Goal: Transaction & Acquisition: Purchase product/service

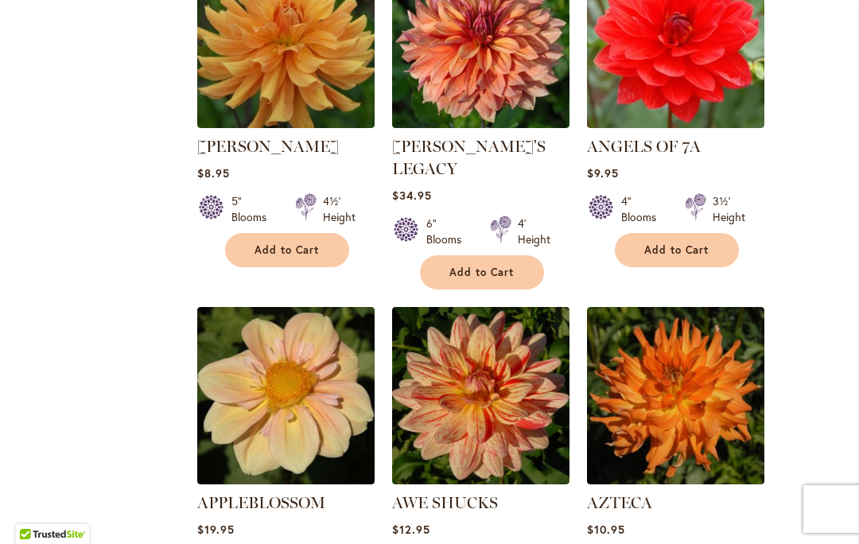
scroll to position [1476, 0]
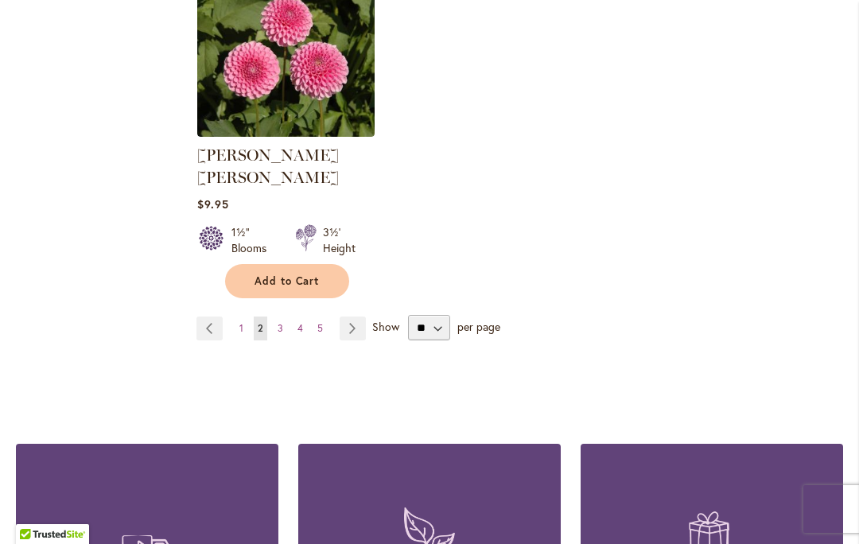
scroll to position [2141, 0]
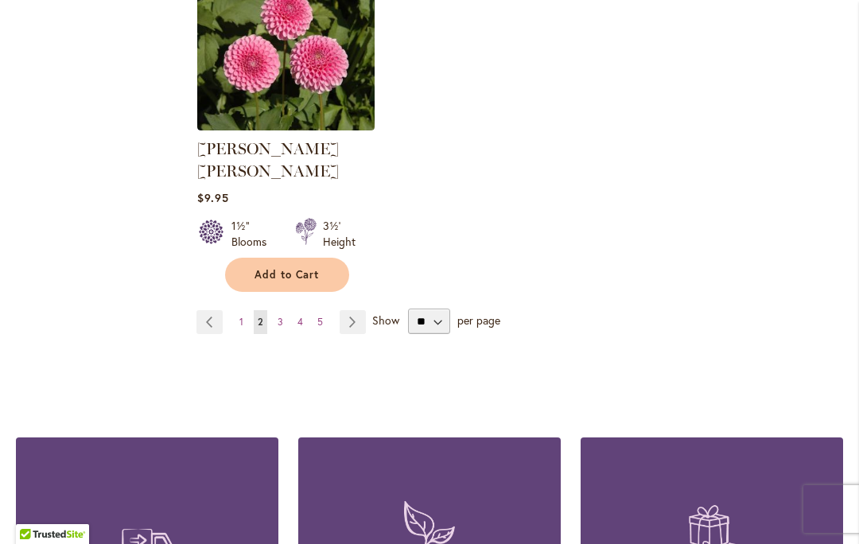
click at [354, 310] on link "Page Next" at bounding box center [353, 322] width 26 height 24
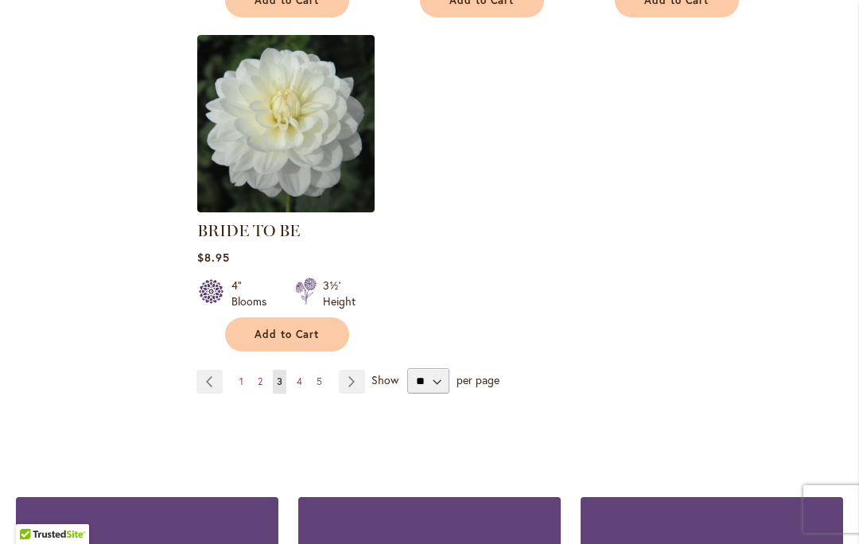
scroll to position [2065, 0]
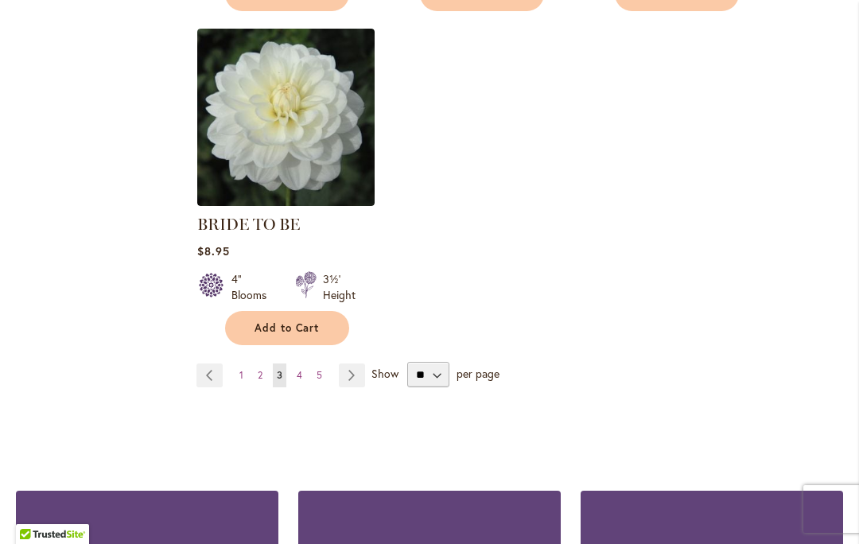
click at [354, 378] on link "Page Next" at bounding box center [352, 375] width 26 height 24
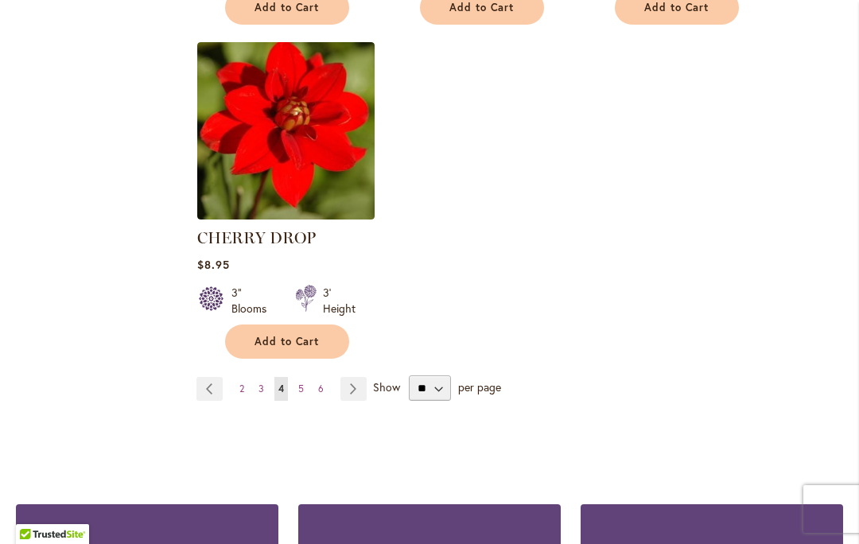
scroll to position [2075, 0]
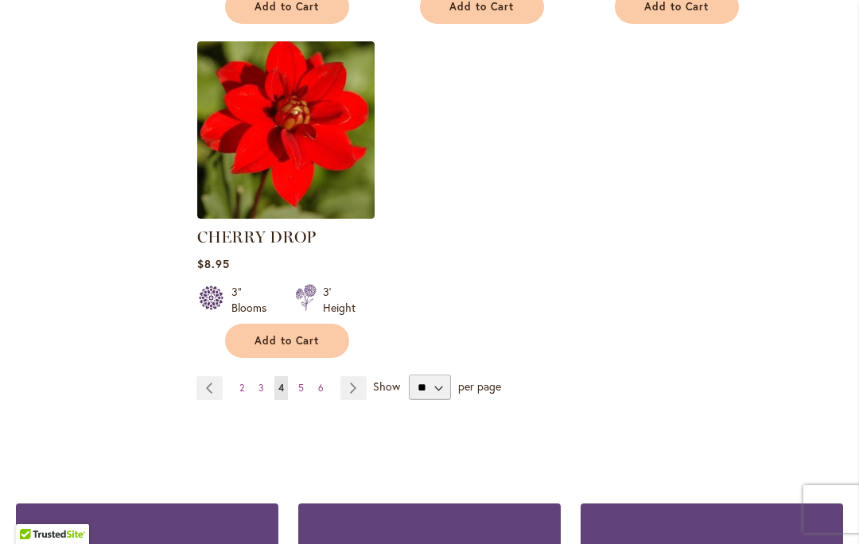
click at [351, 387] on link "Page Next" at bounding box center [353, 388] width 26 height 24
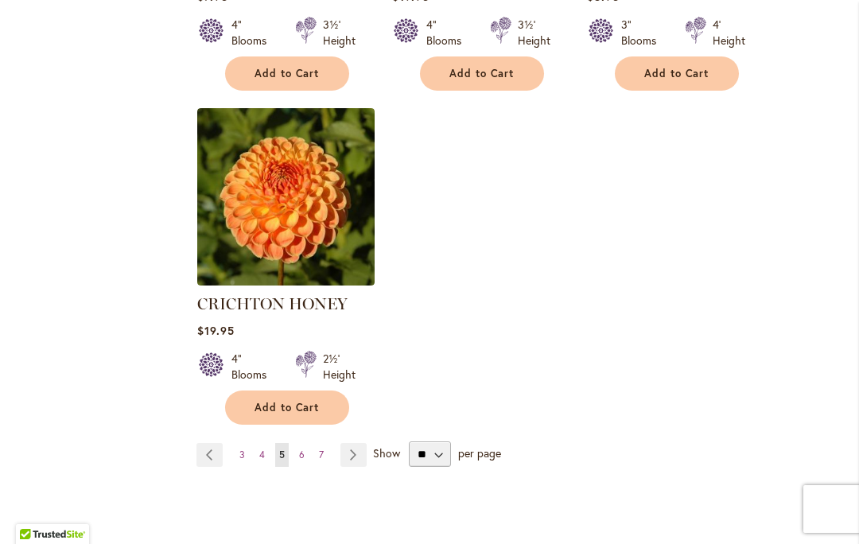
scroll to position [2054, 0]
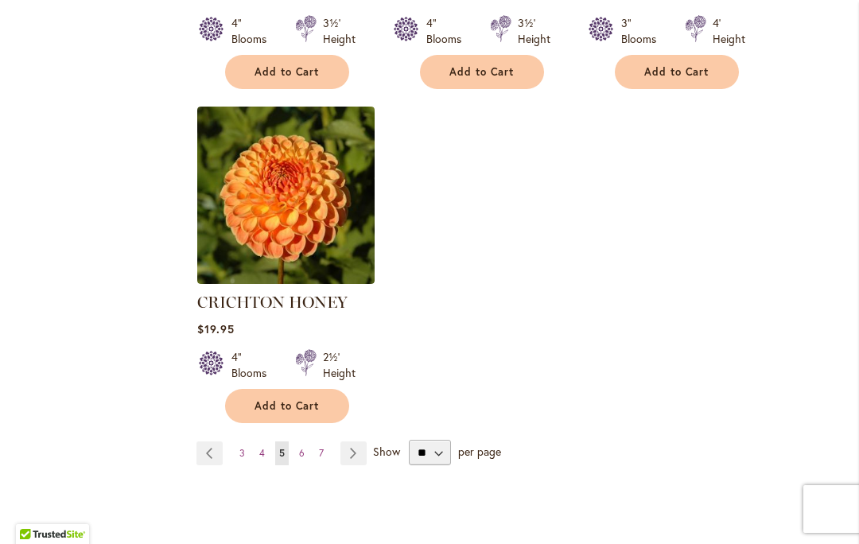
click at [351, 441] on link "Page Next" at bounding box center [353, 453] width 26 height 24
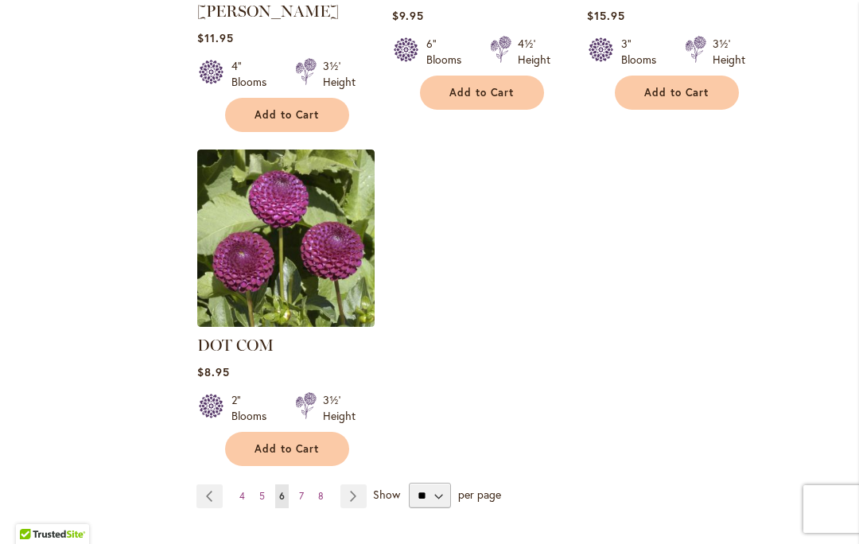
scroll to position [2013, 0]
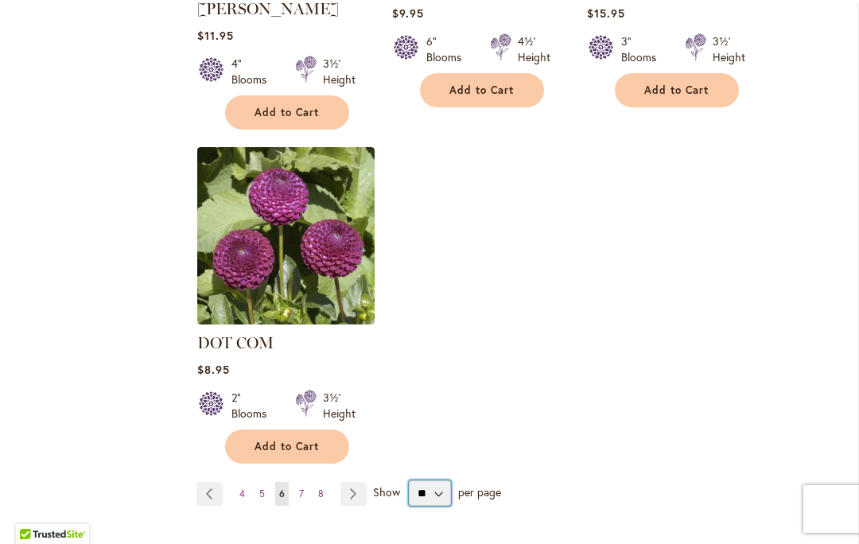
click at [438, 480] on select "** ** ** **" at bounding box center [430, 492] width 42 height 25
select select "**"
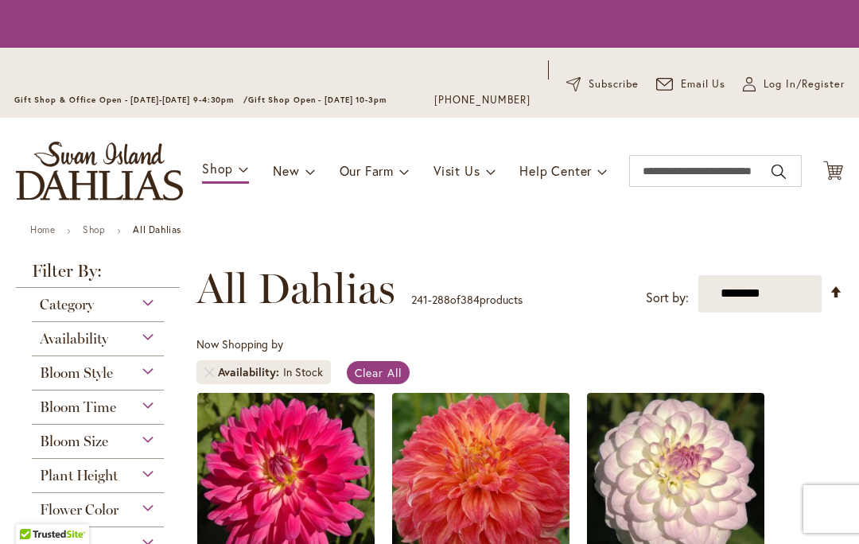
scroll to position [276, 0]
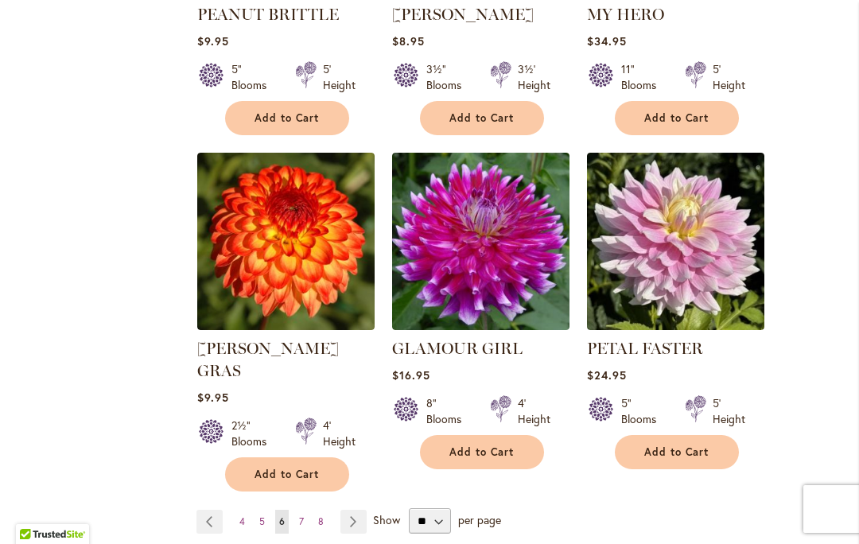
scroll to position [5370, 0]
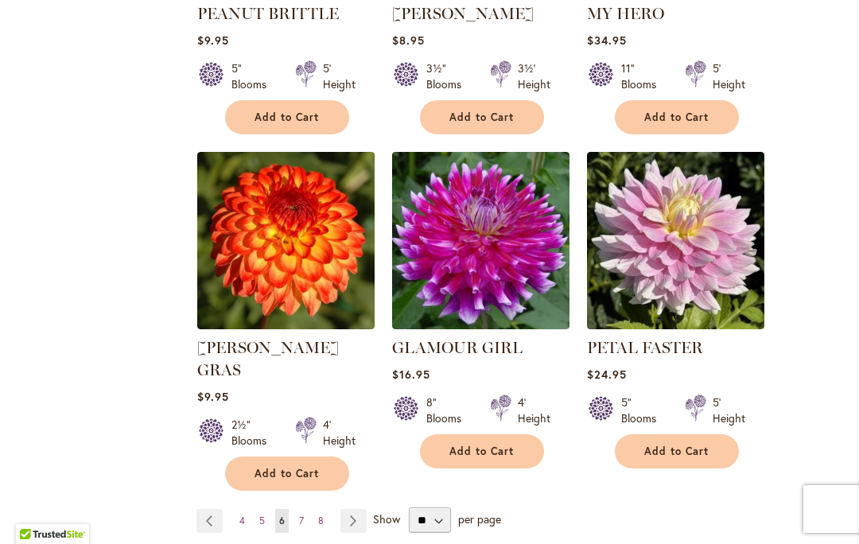
click at [199, 509] on link "Page Previous" at bounding box center [209, 521] width 26 height 24
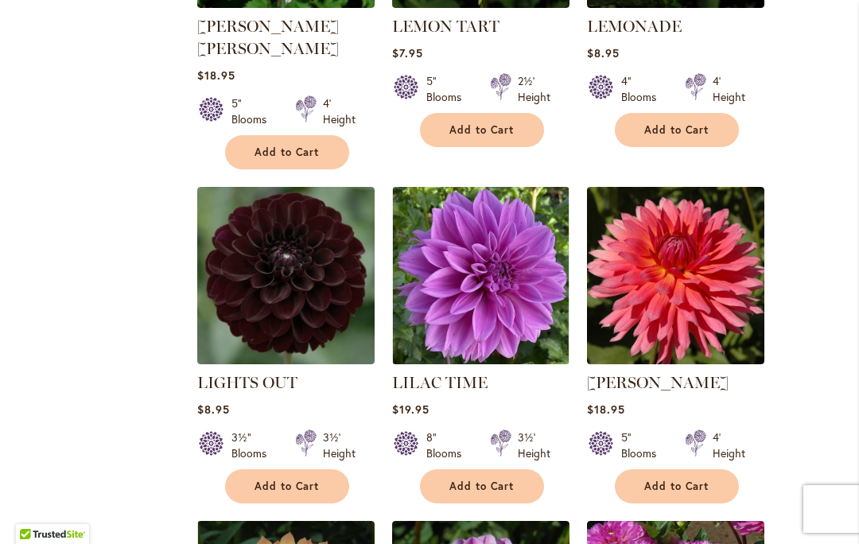
scroll to position [2283, 0]
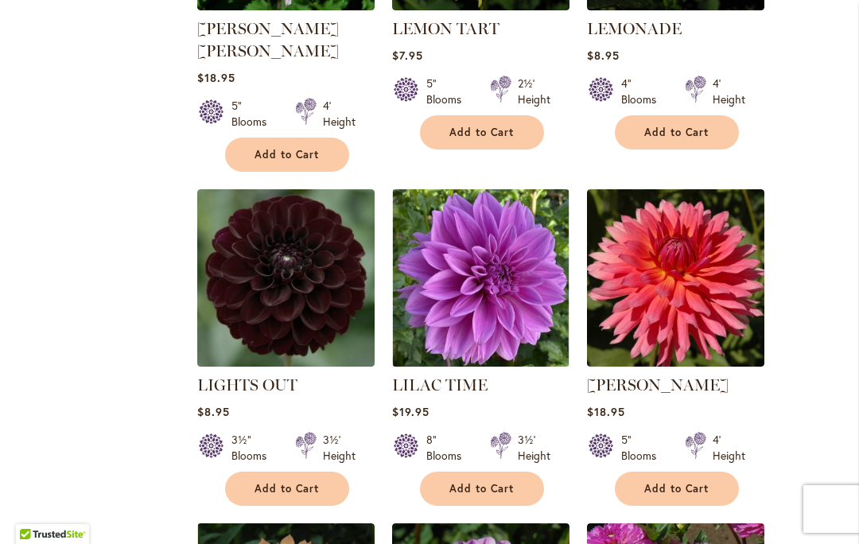
click at [478, 240] on img at bounding box center [480, 277] width 177 height 177
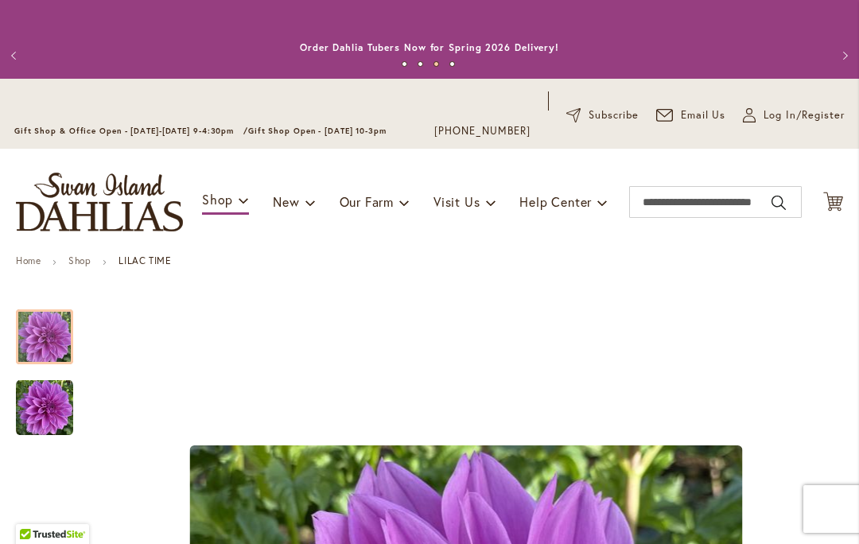
click at [753, 120] on icon "My Account" at bounding box center [749, 115] width 13 height 14
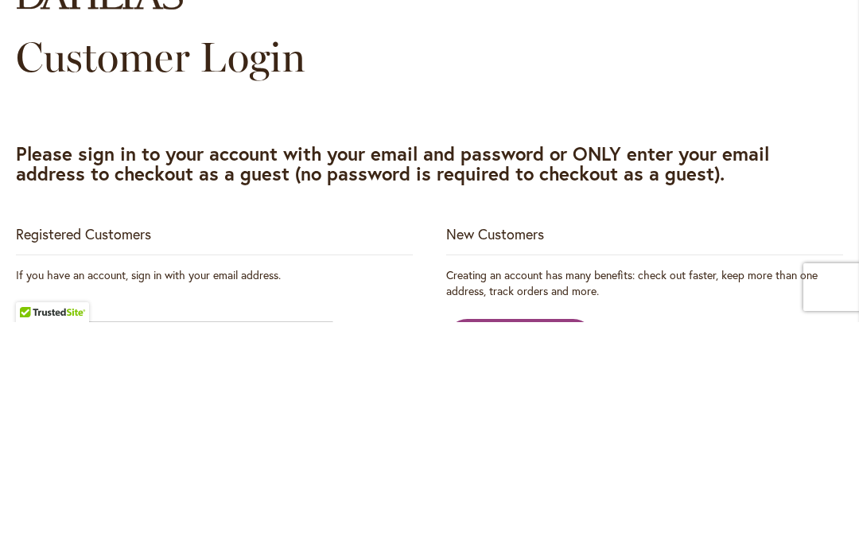
scroll to position [1, 0]
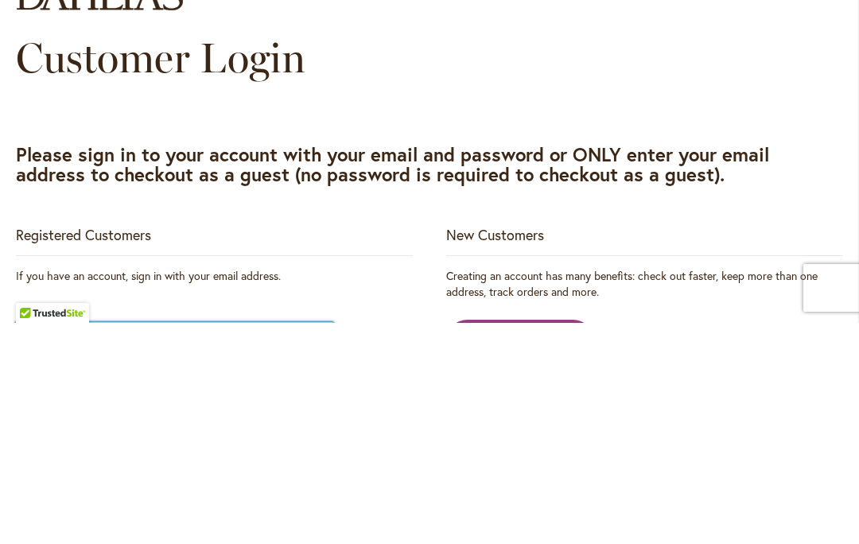
type input "**********"
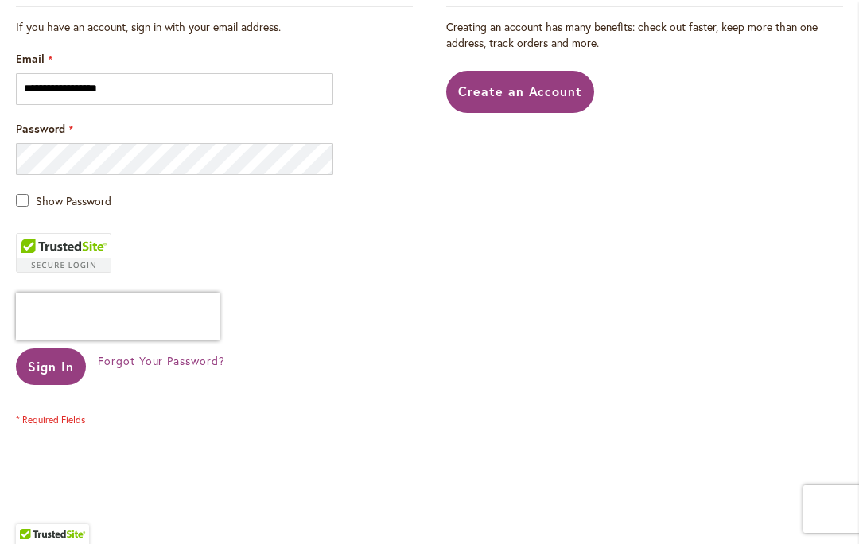
scroll to position [472, 0]
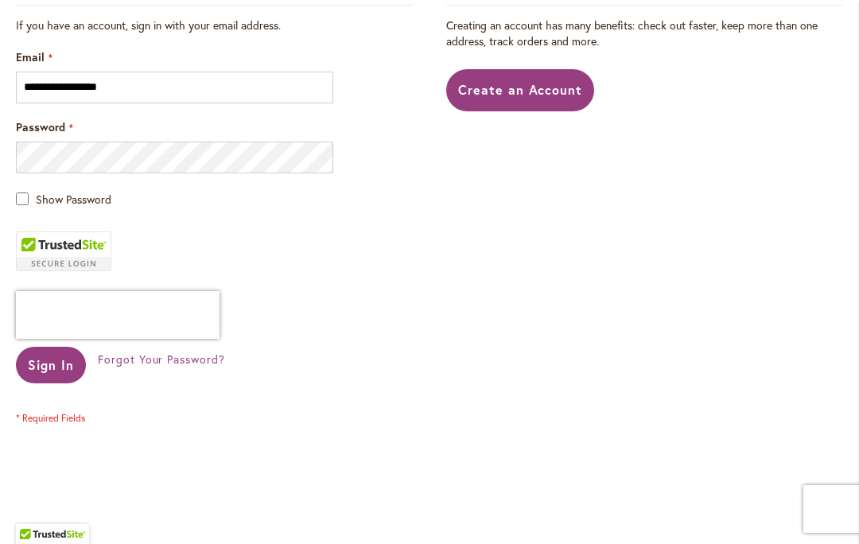
click at [52, 359] on span "Sign In" at bounding box center [51, 364] width 46 height 17
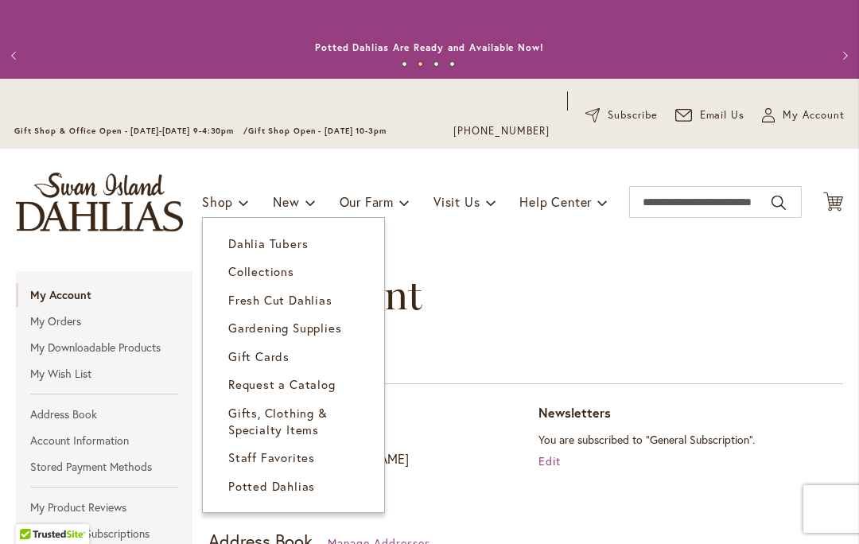
click at [278, 239] on span "Dahlia Tubers" at bounding box center [268, 243] width 80 height 16
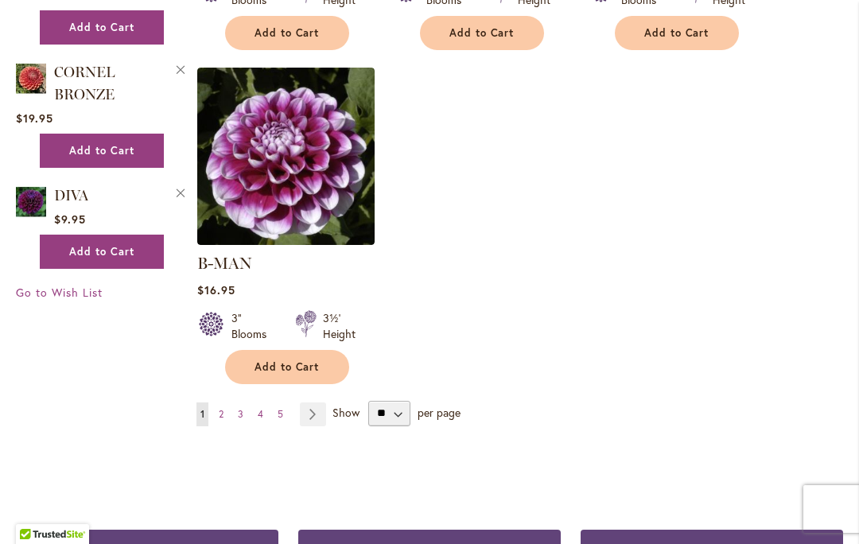
scroll to position [2102, 0]
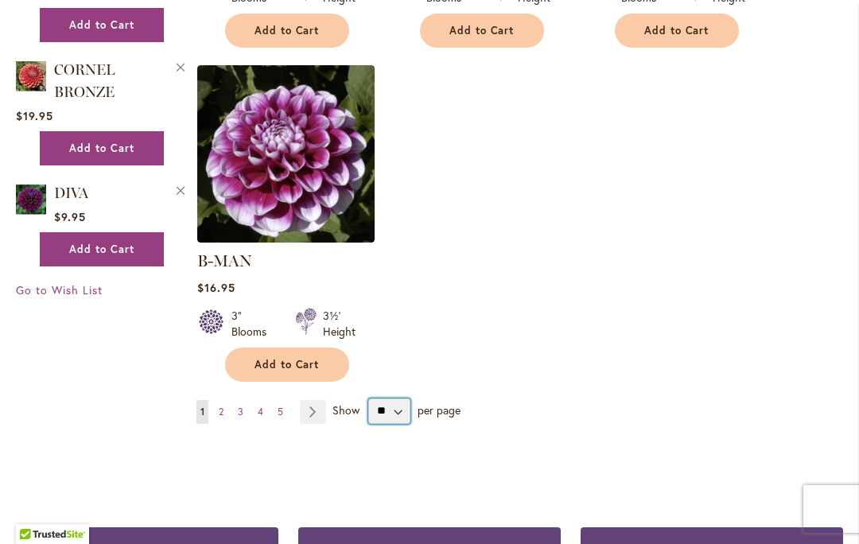
click at [385, 398] on select "** ** ** **" at bounding box center [389, 410] width 42 height 25
select select "**"
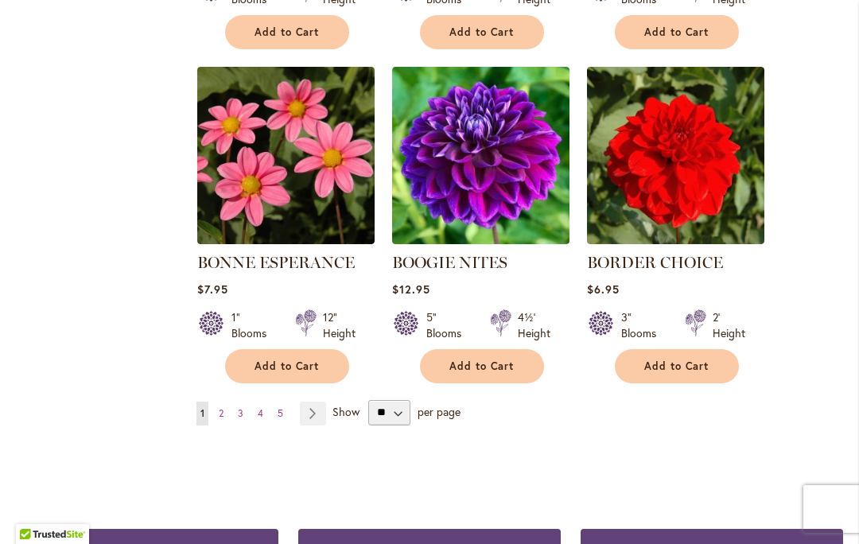
scroll to position [5469, 0]
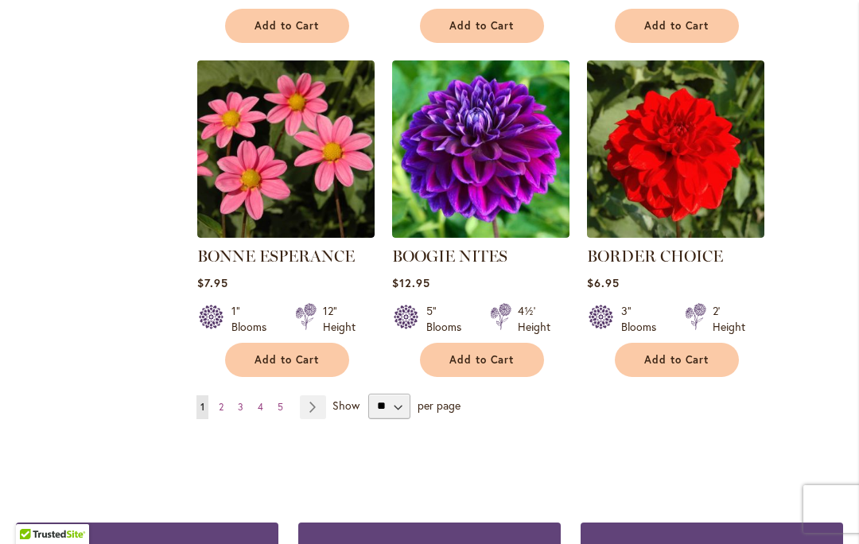
click at [311, 395] on link "Page Next" at bounding box center [313, 407] width 26 height 24
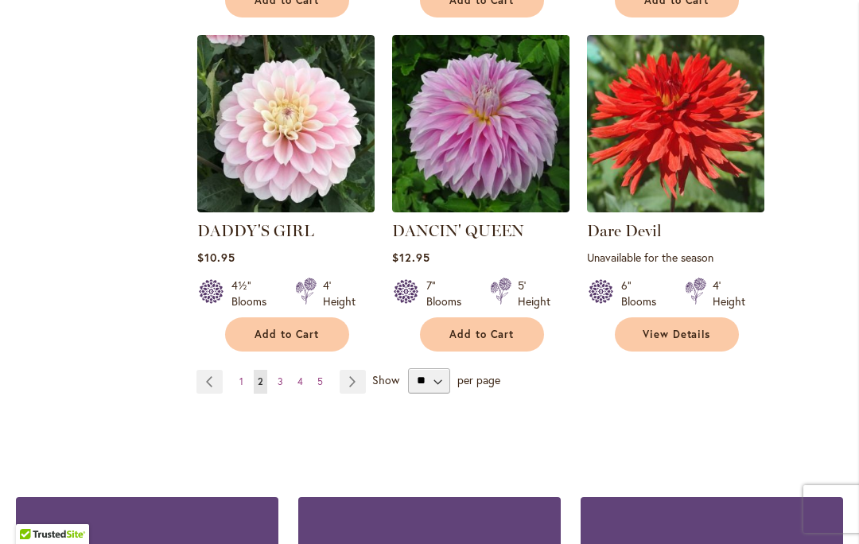
scroll to position [5582, 0]
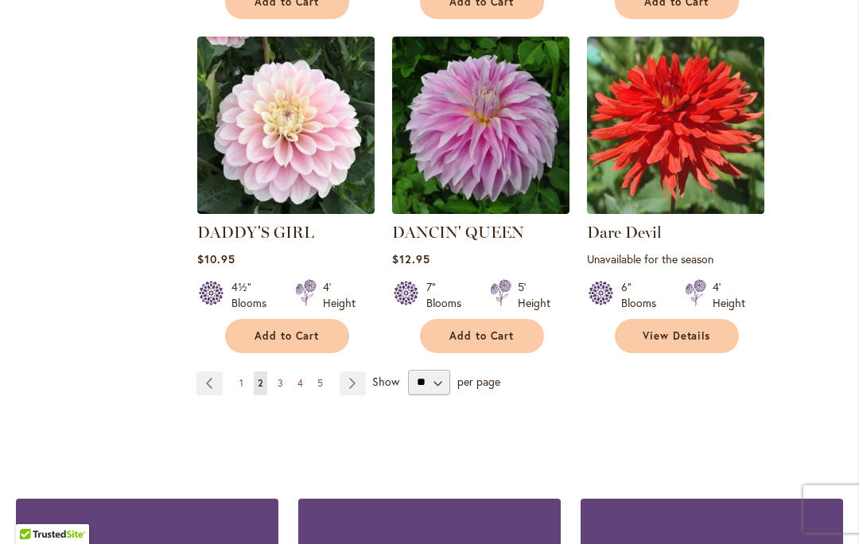
click at [354, 371] on link "Page Next" at bounding box center [353, 383] width 26 height 24
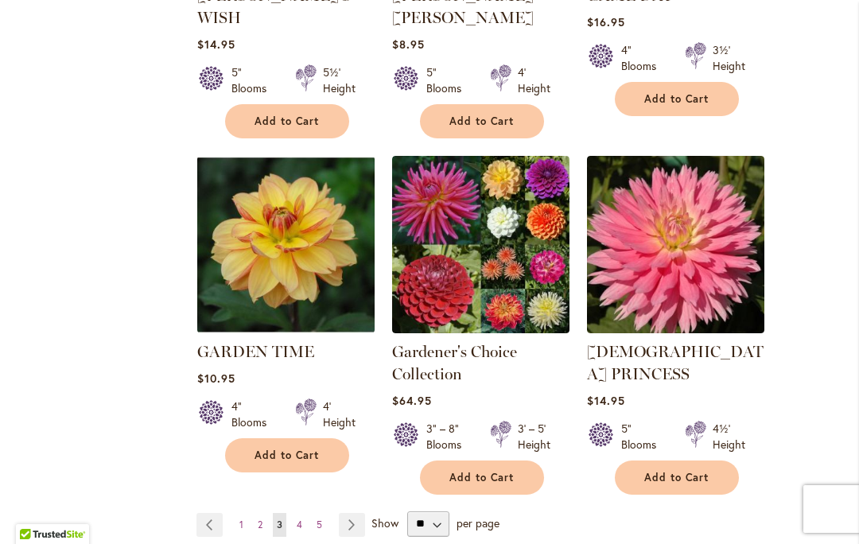
scroll to position [5482, 0]
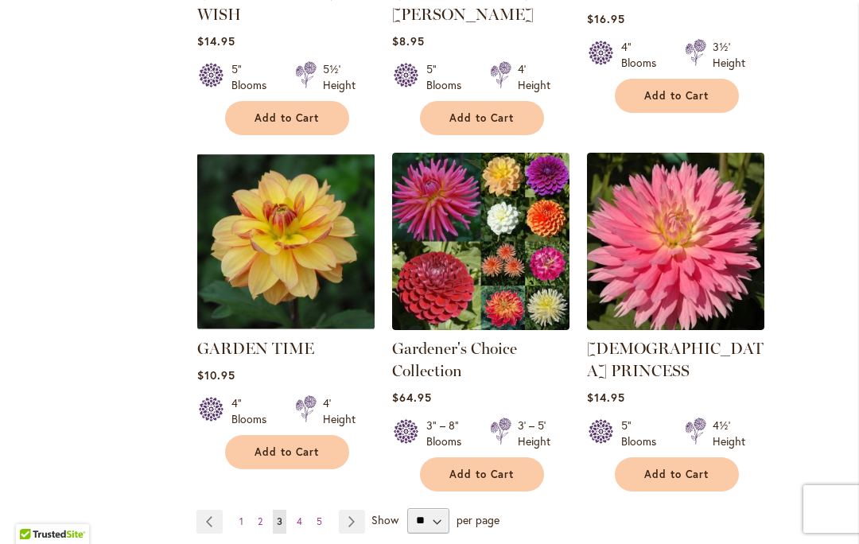
click at [351, 510] on link "Page Next" at bounding box center [352, 522] width 26 height 24
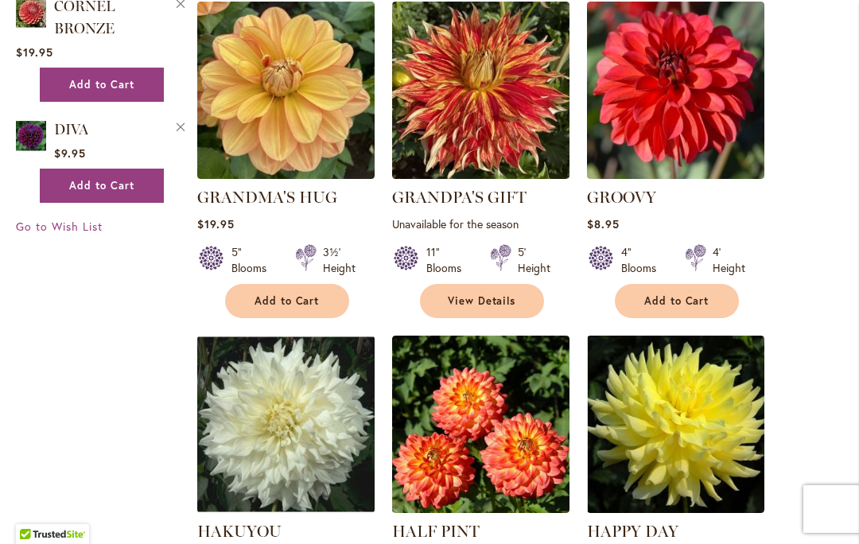
scroll to position [2168, 0]
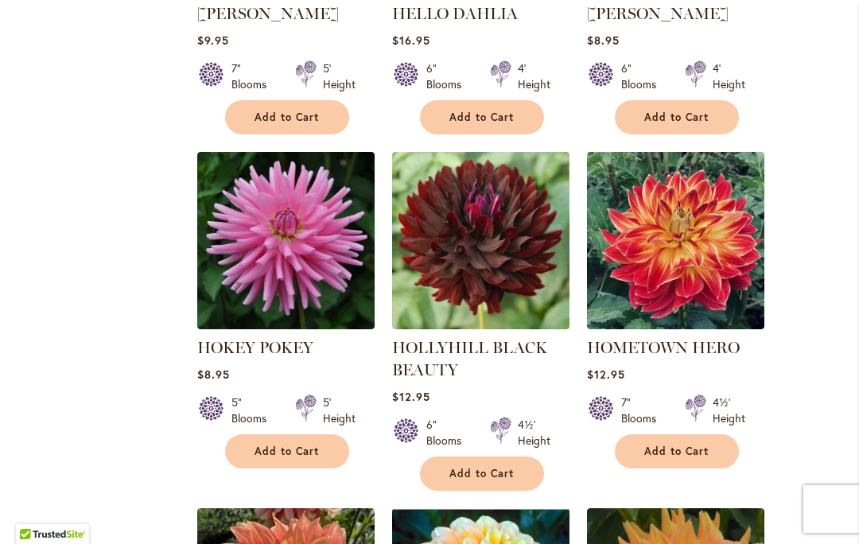
scroll to position [3742, 0]
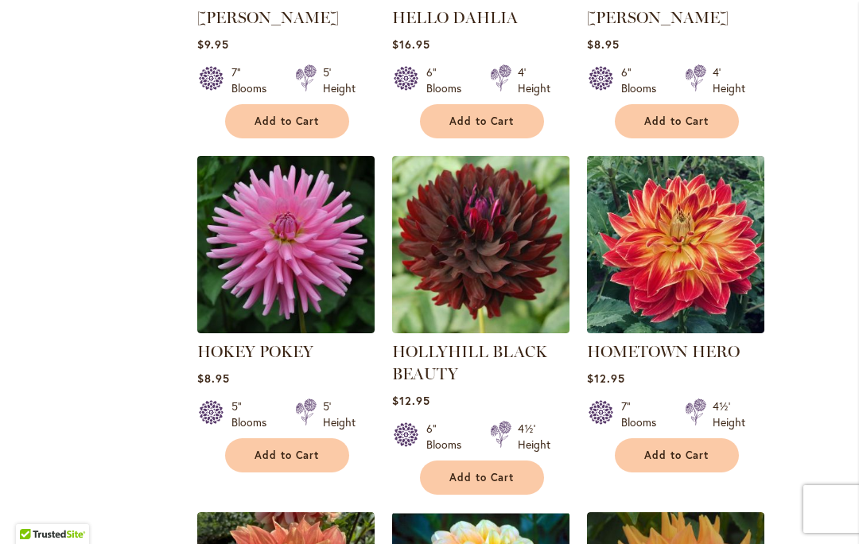
click at [705, 245] on img at bounding box center [675, 244] width 177 height 177
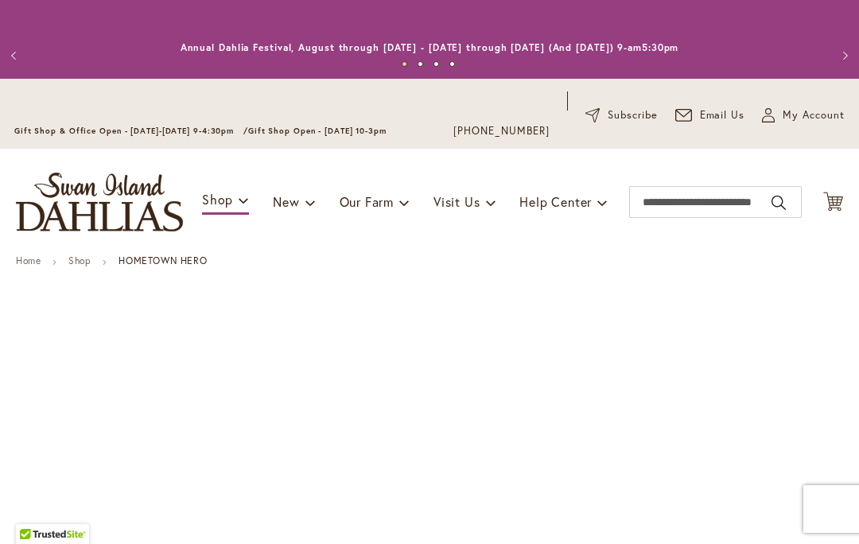
type input "*****"
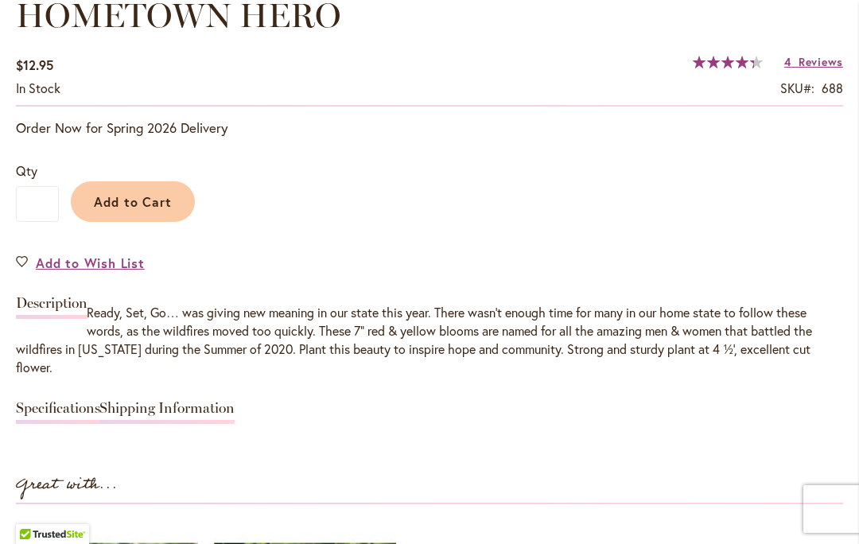
scroll to position [1194, 0]
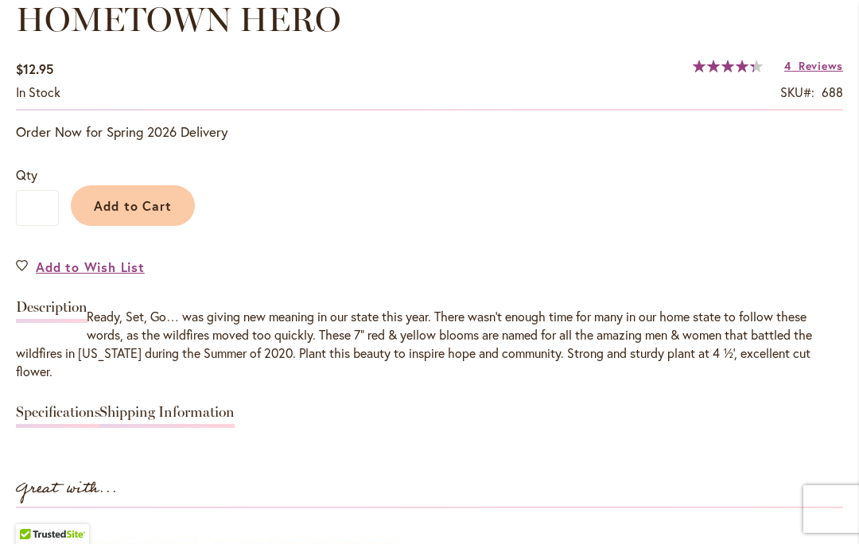
click at [49, 271] on span "Add to Wish List" at bounding box center [90, 267] width 109 height 18
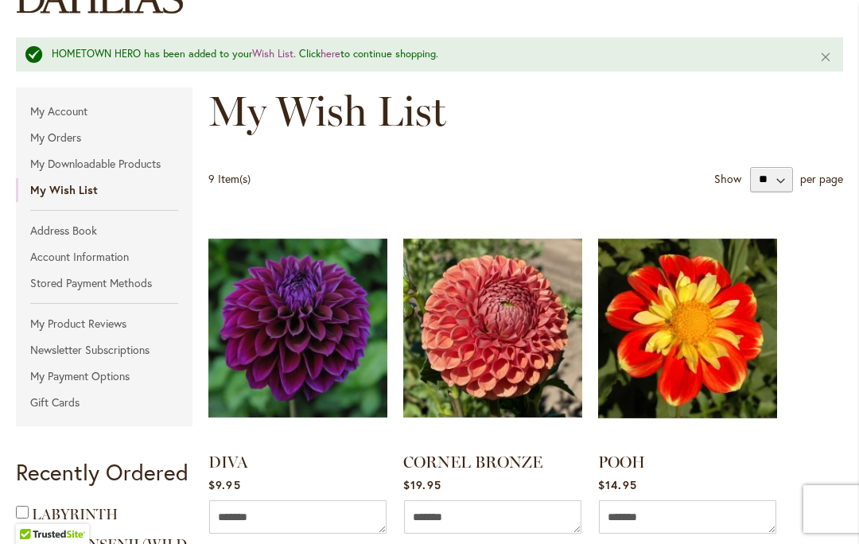
scroll to position [215, 0]
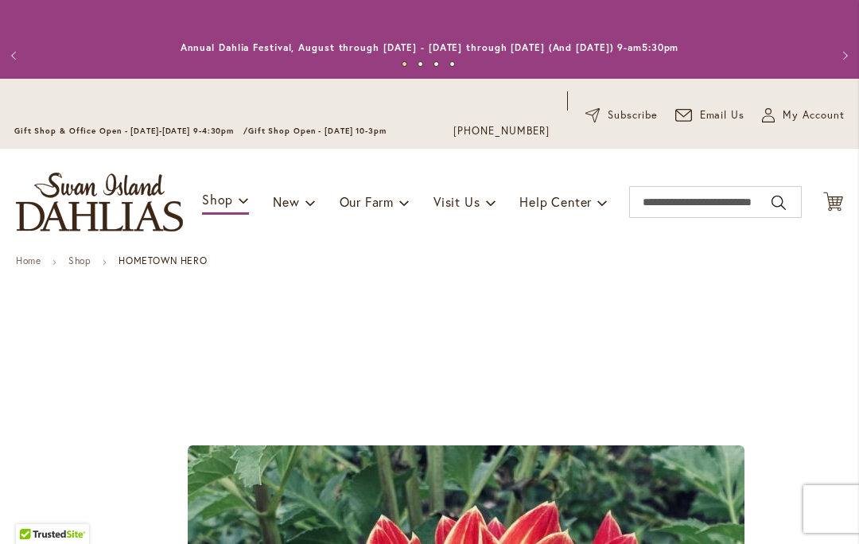
type input "*****"
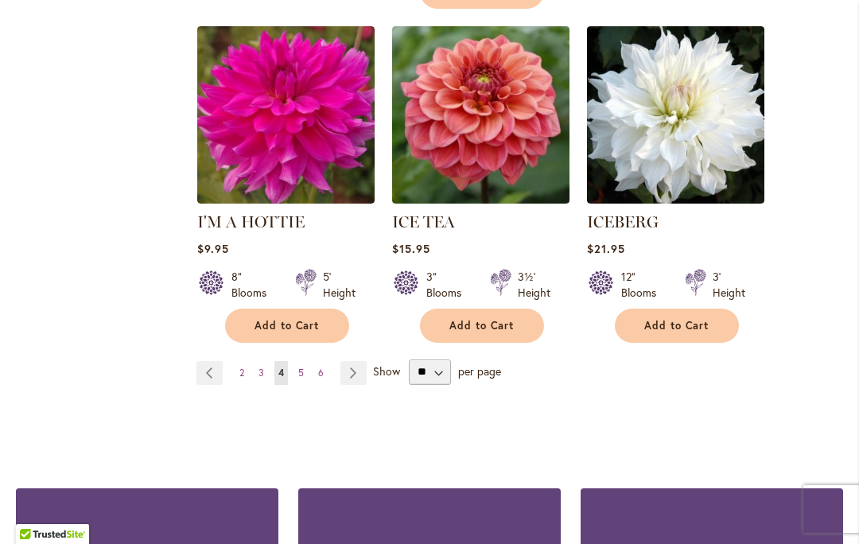
scroll to position [5582, 0]
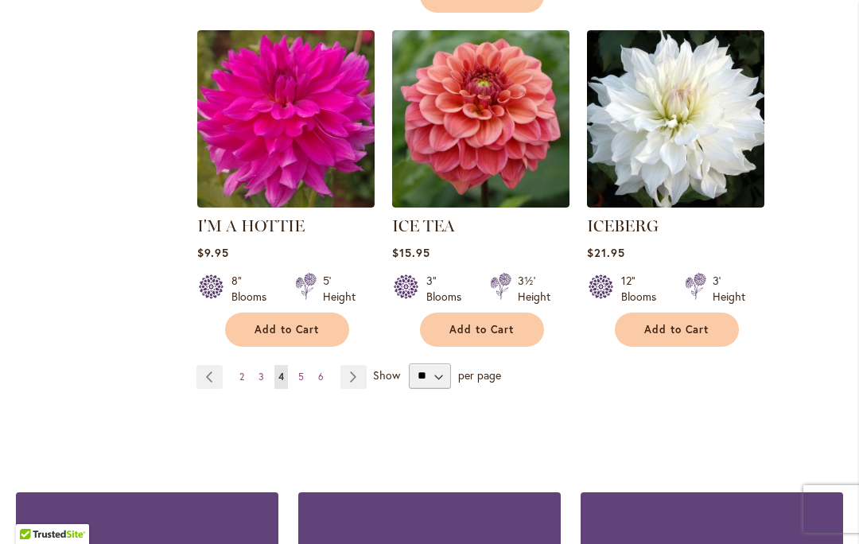
click at [352, 365] on link "Page Next" at bounding box center [353, 377] width 26 height 24
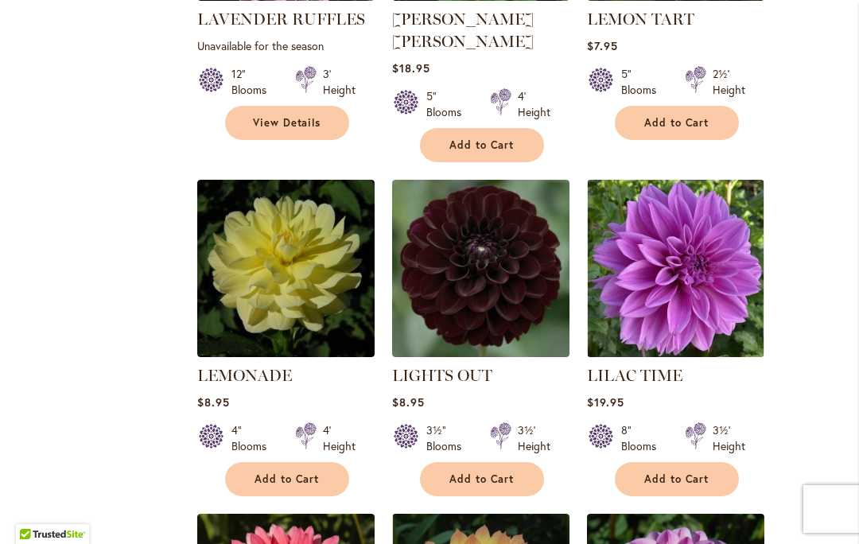
scroll to position [4410, 0]
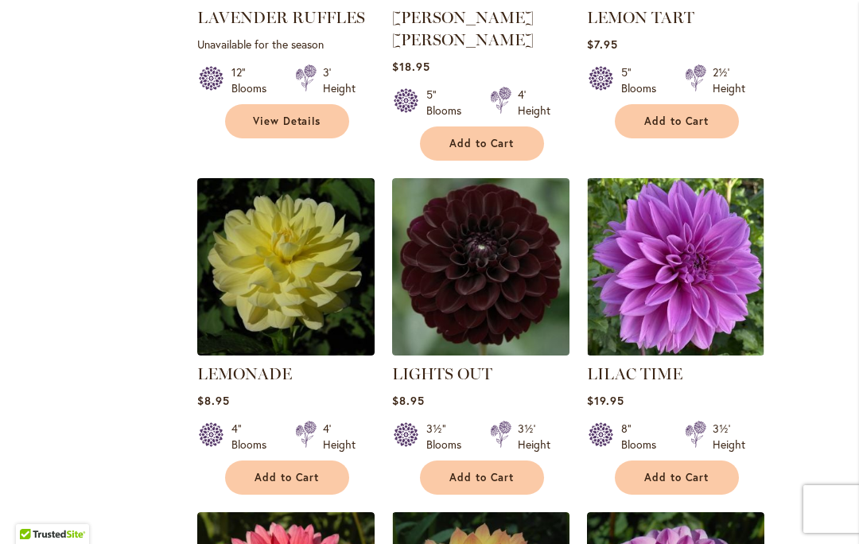
click at [705, 192] on img at bounding box center [675, 266] width 177 height 177
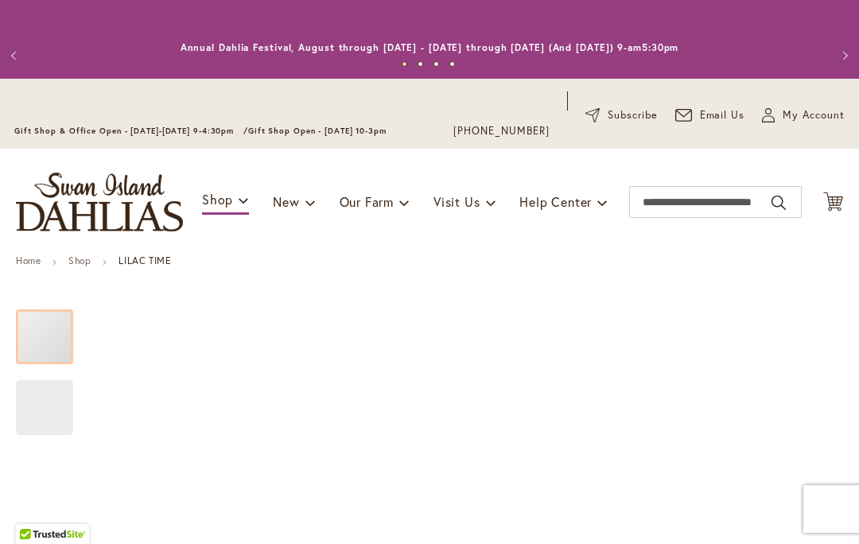
type input "*****"
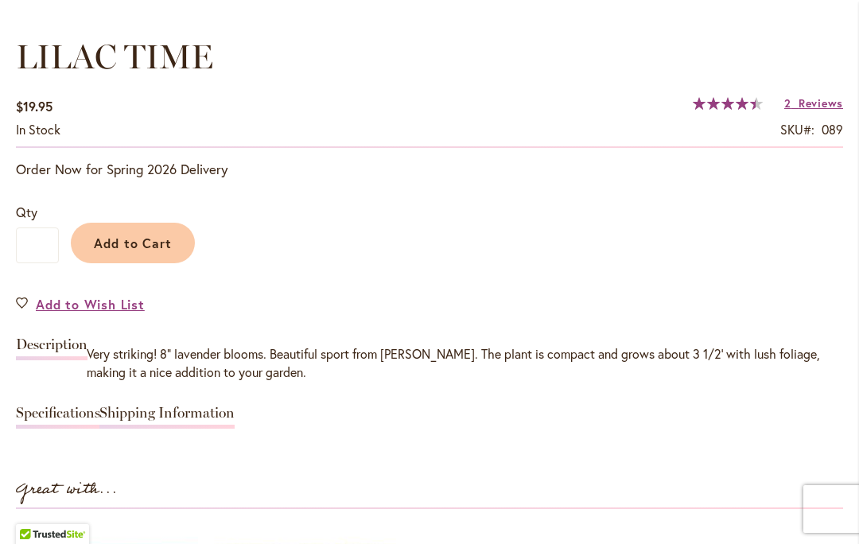
scroll to position [1159, 0]
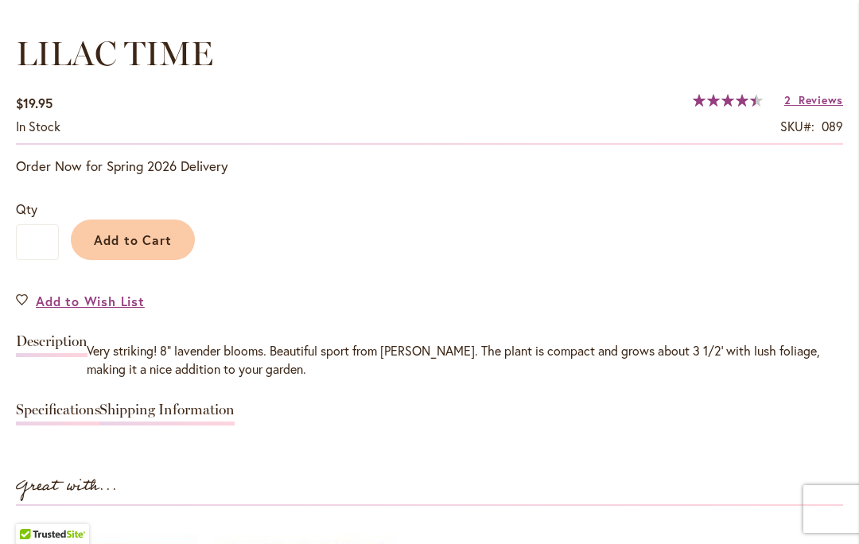
click at [77, 300] on span "Add to Wish List" at bounding box center [90, 301] width 109 height 18
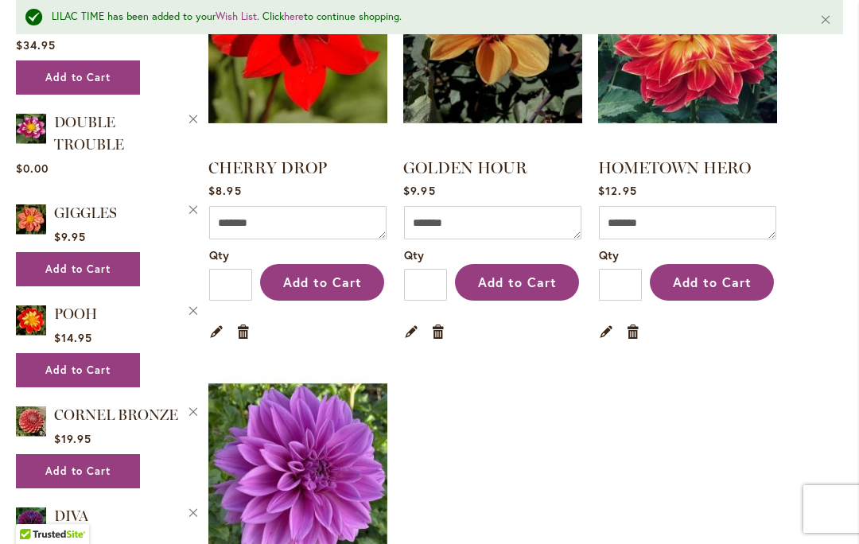
scroll to position [1418, 0]
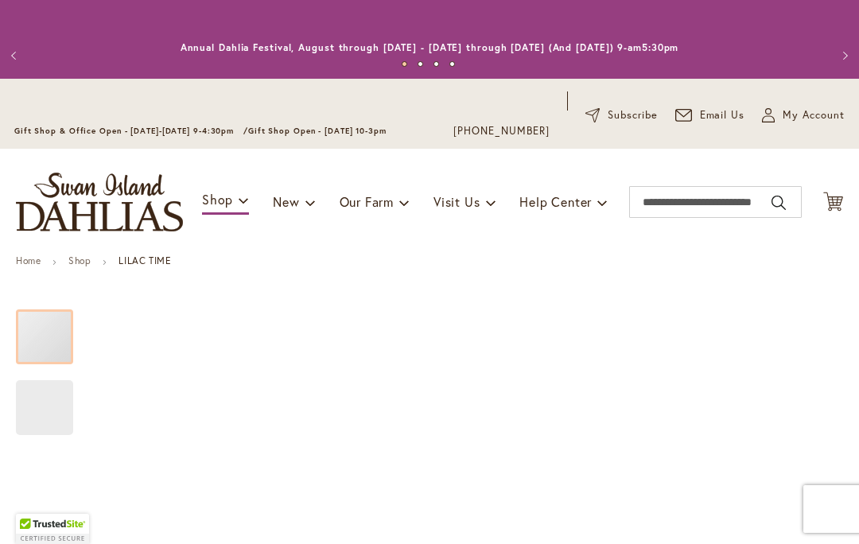
type input "*****"
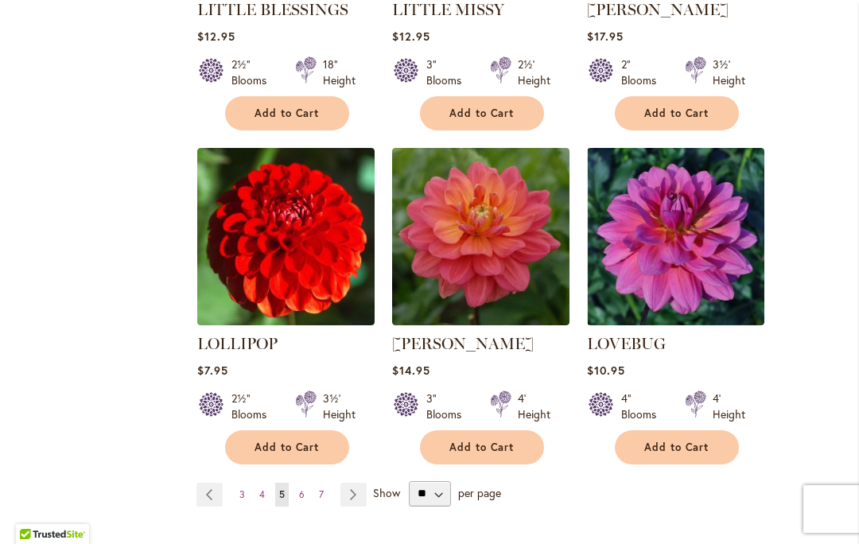
scroll to position [5465, 0]
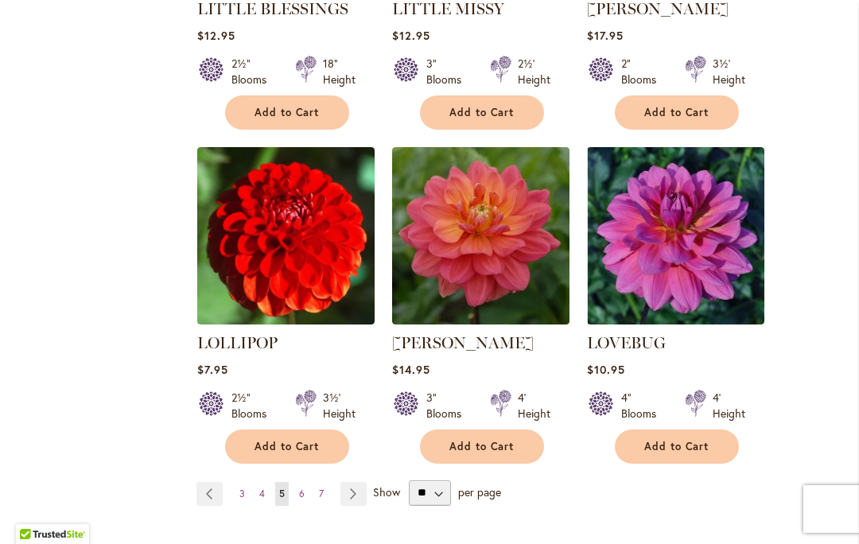
click at [348, 482] on link "Page Next" at bounding box center [353, 494] width 26 height 24
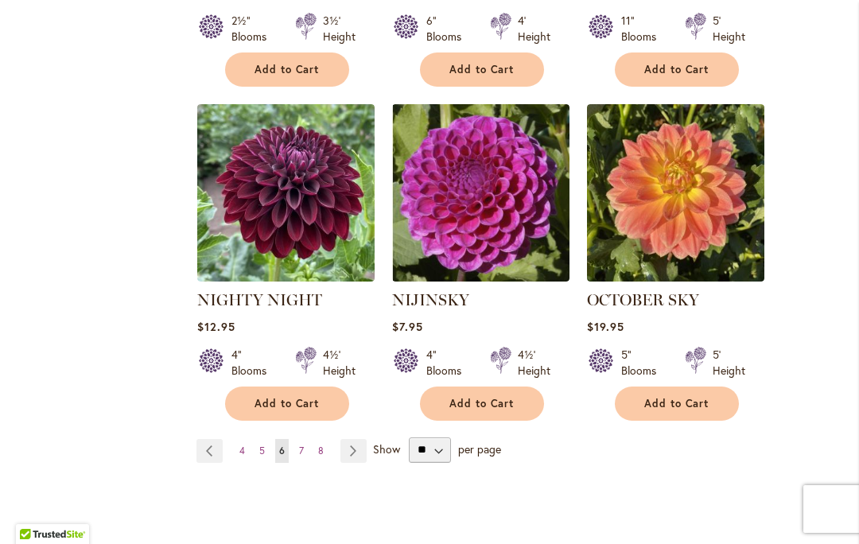
scroll to position [5518, 0]
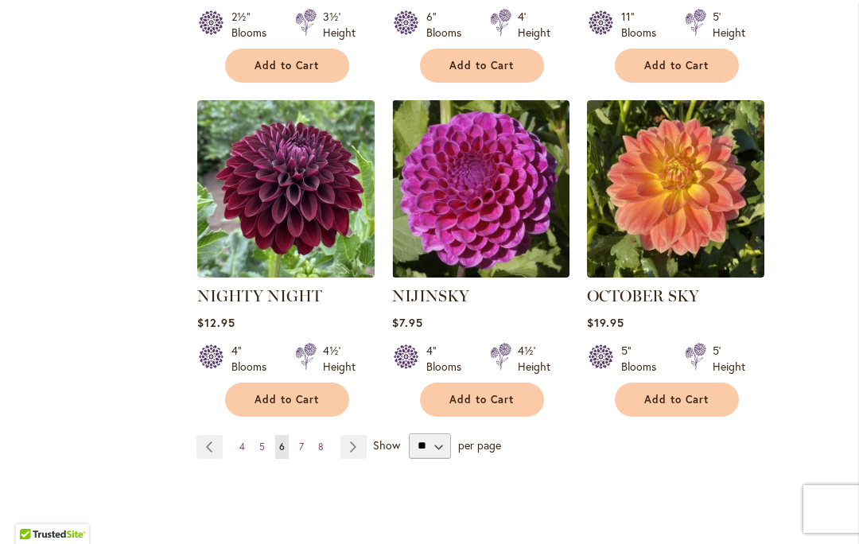
click at [355, 435] on link "Page Next" at bounding box center [353, 447] width 26 height 24
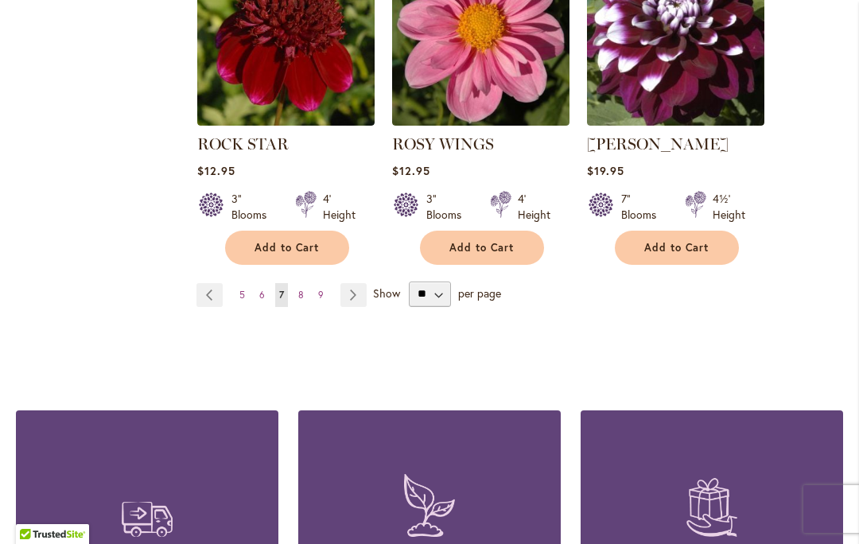
scroll to position [5673, 0]
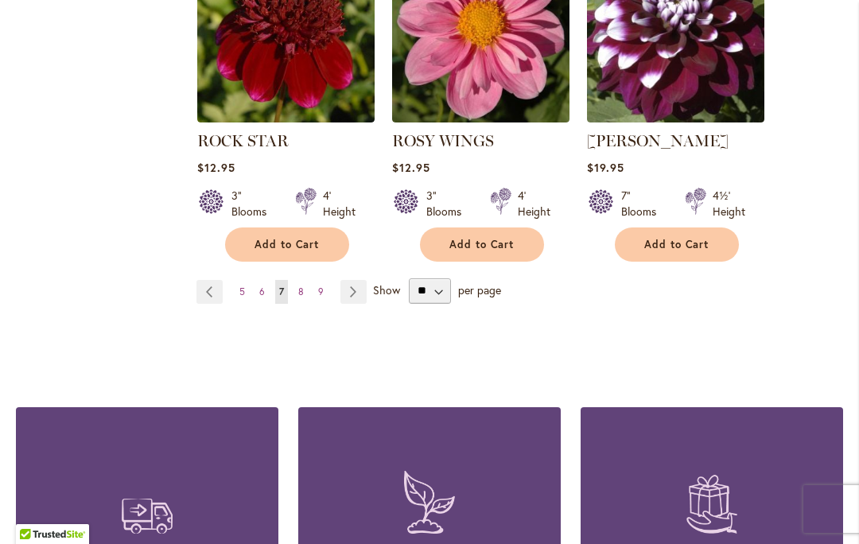
click at [359, 280] on link "Page Next" at bounding box center [353, 292] width 26 height 24
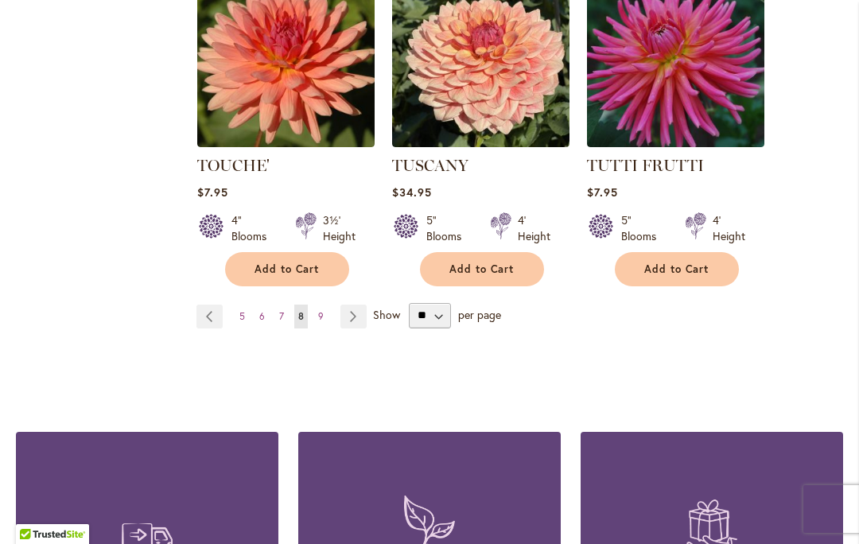
scroll to position [5602, 0]
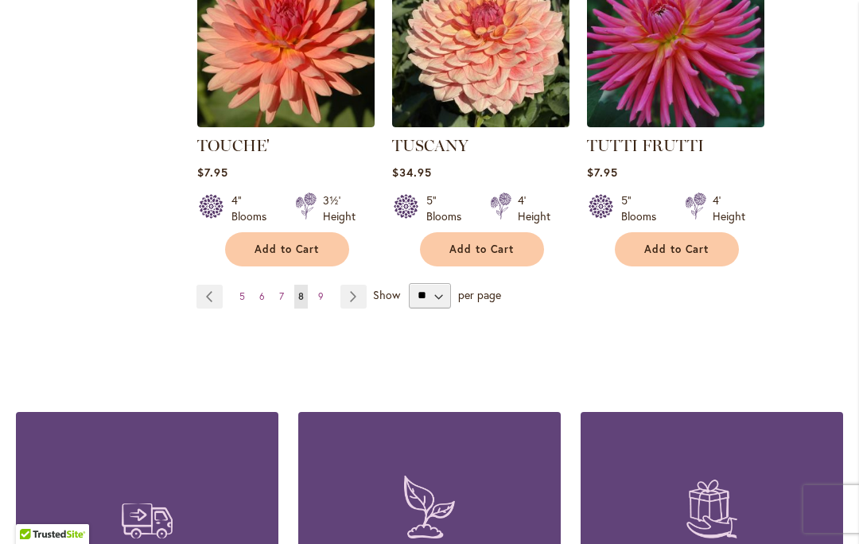
click at [352, 285] on link "Page Next" at bounding box center [353, 297] width 26 height 24
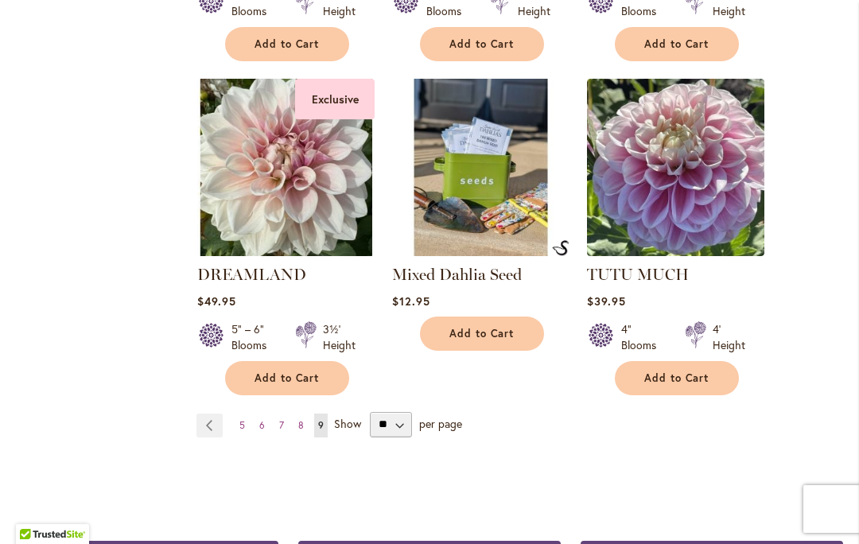
scroll to position [3426, 0]
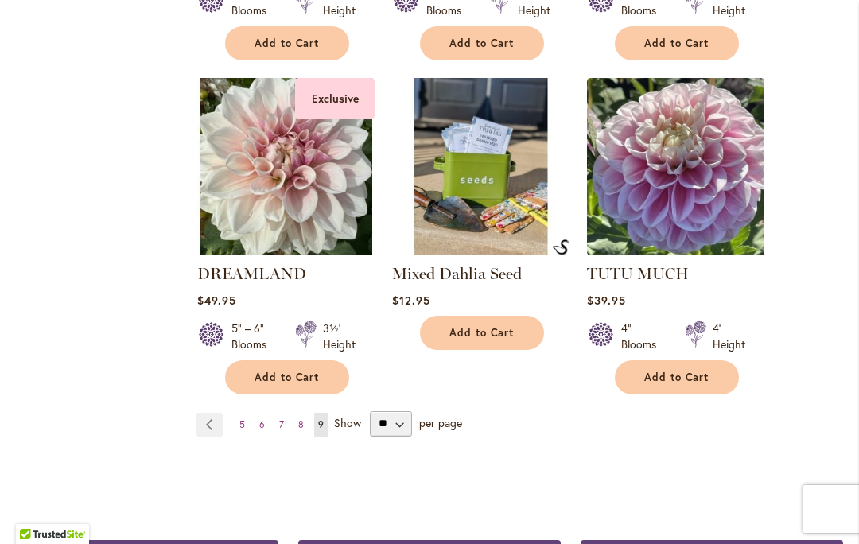
click at [210, 413] on link "Page Previous" at bounding box center [209, 425] width 26 height 24
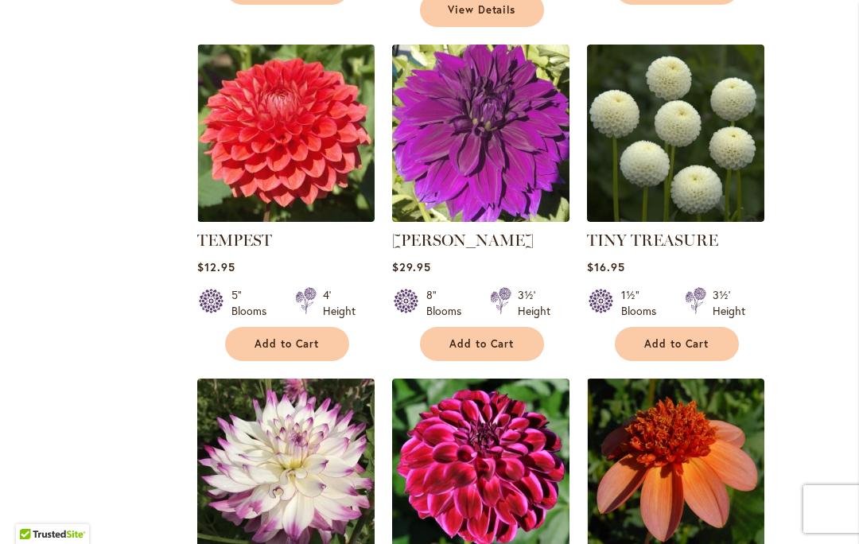
scroll to position [4839, 0]
click at [491, 100] on img at bounding box center [480, 133] width 177 height 177
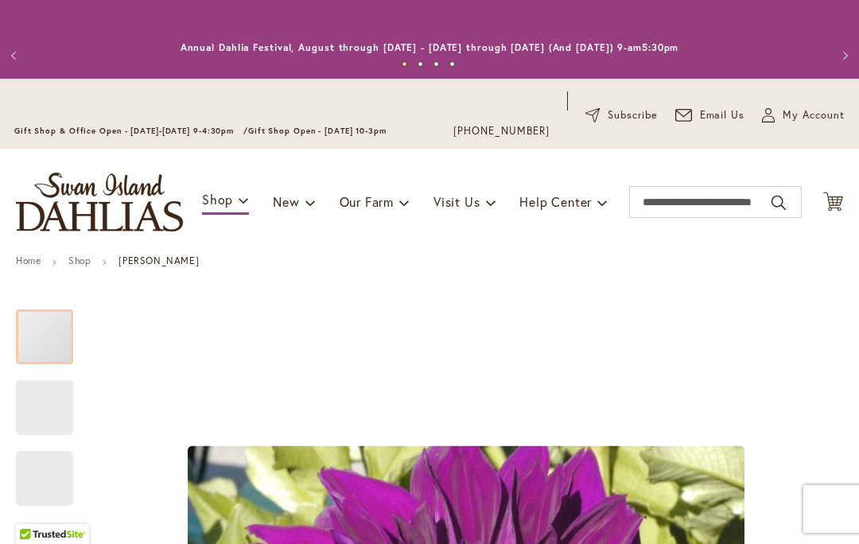
type input "*****"
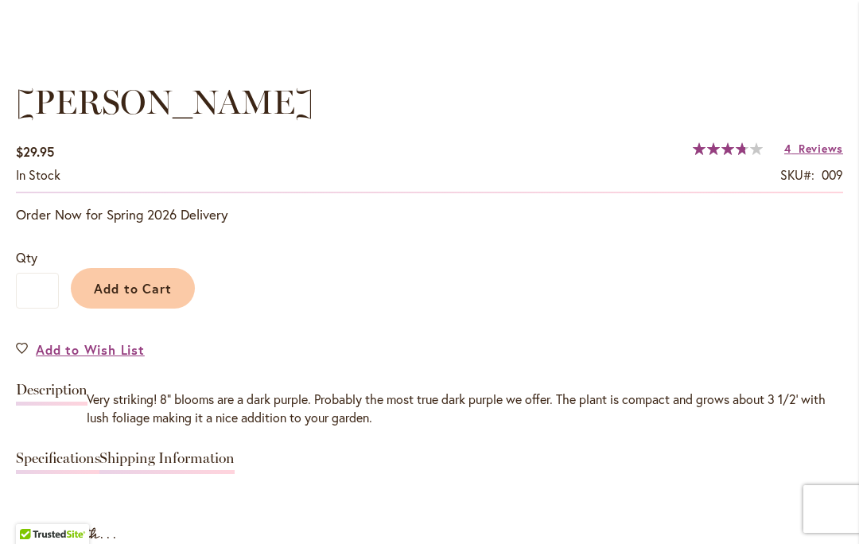
scroll to position [1116, 0]
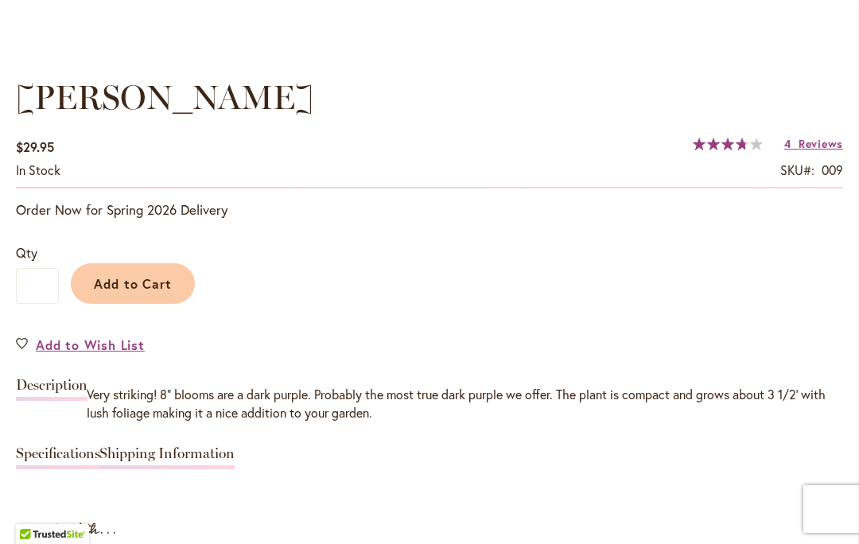
click at [52, 342] on span "Add to Wish List" at bounding box center [90, 345] width 109 height 18
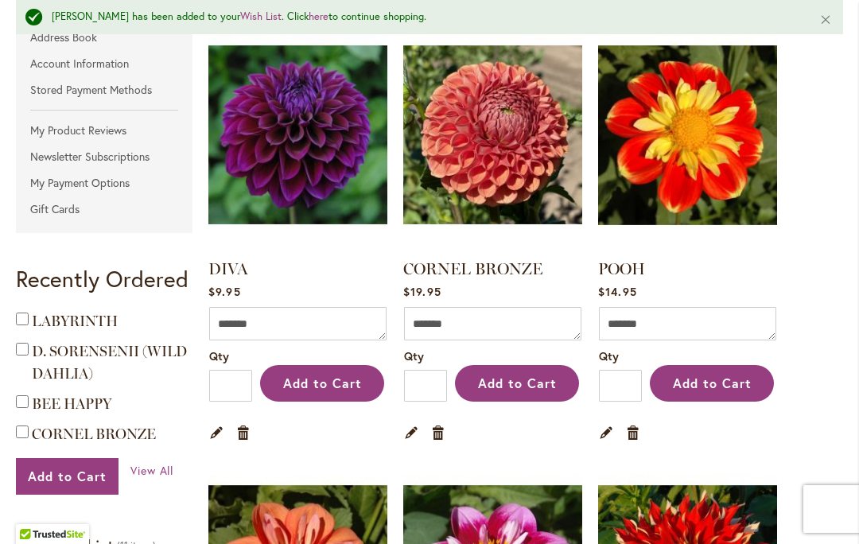
scroll to position [413, 0]
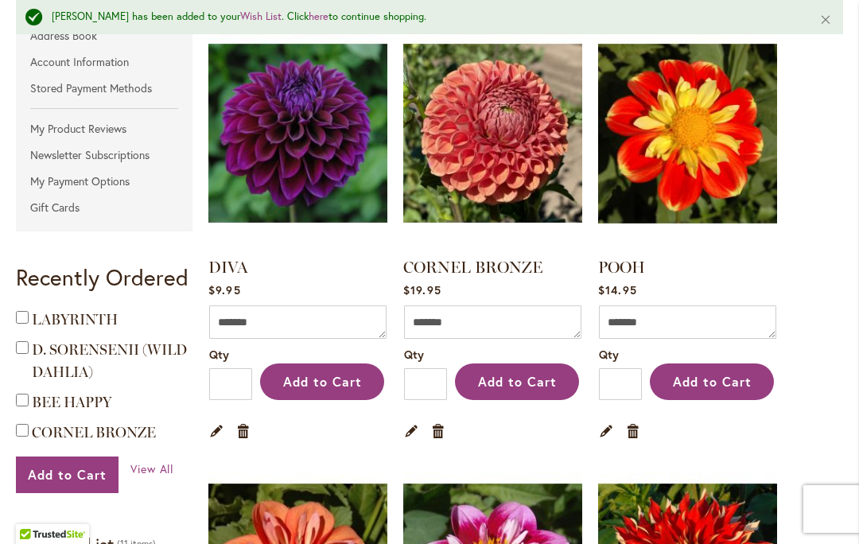
click at [639, 433] on link "Remove item" at bounding box center [633, 429] width 15 height 17
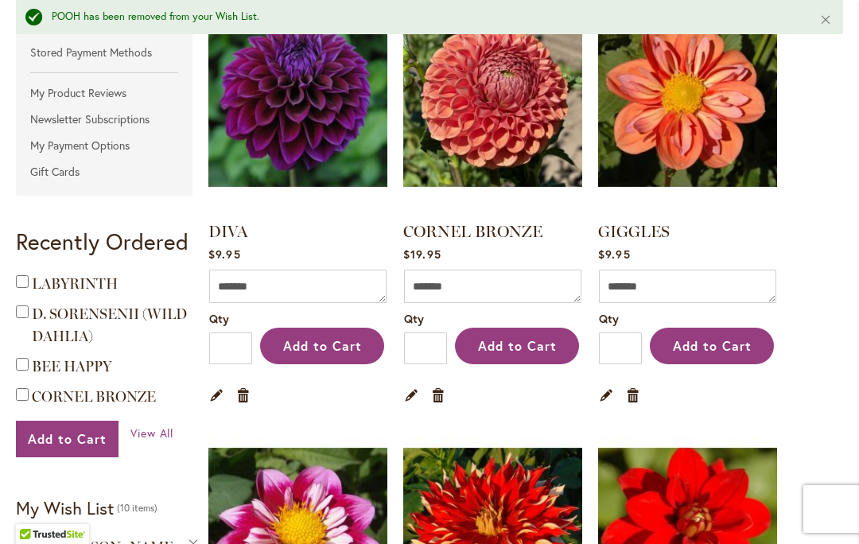
scroll to position [448, 0]
click at [440, 399] on link "Remove item" at bounding box center [438, 394] width 15 height 17
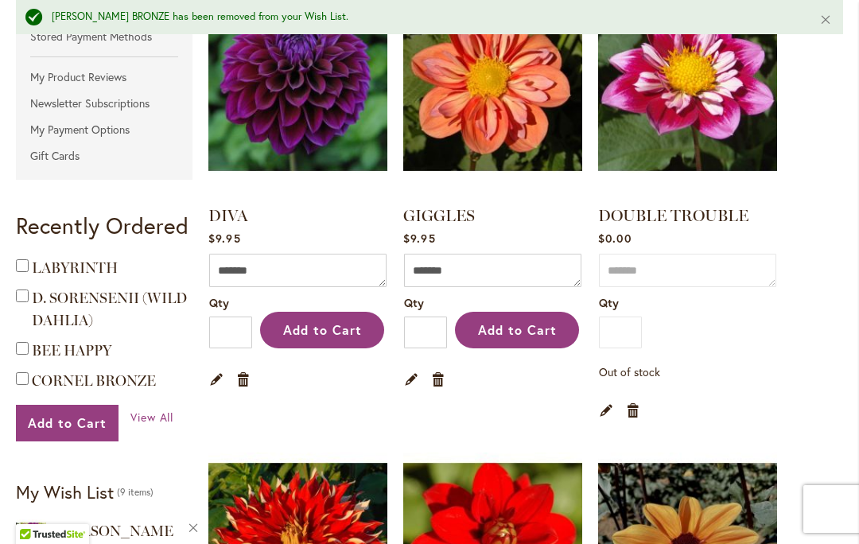
scroll to position [465, 0]
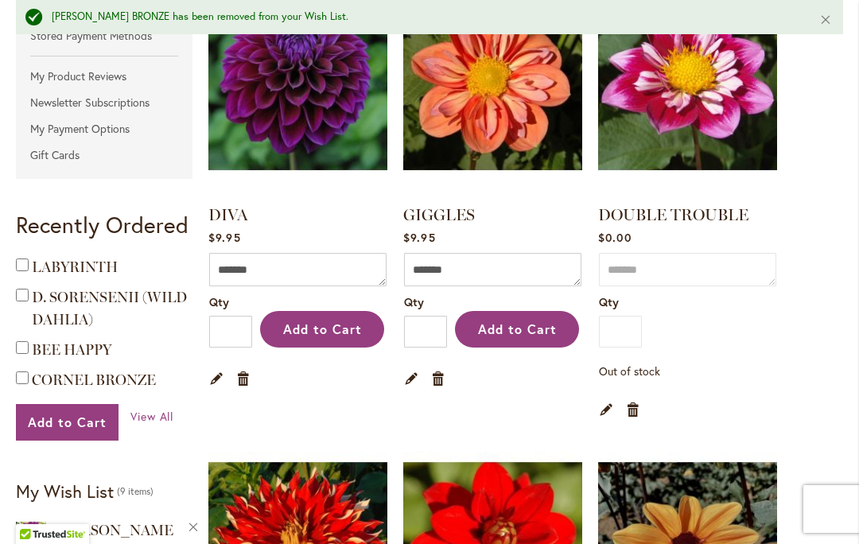
click at [442, 379] on link "Remove item" at bounding box center [438, 377] width 15 height 17
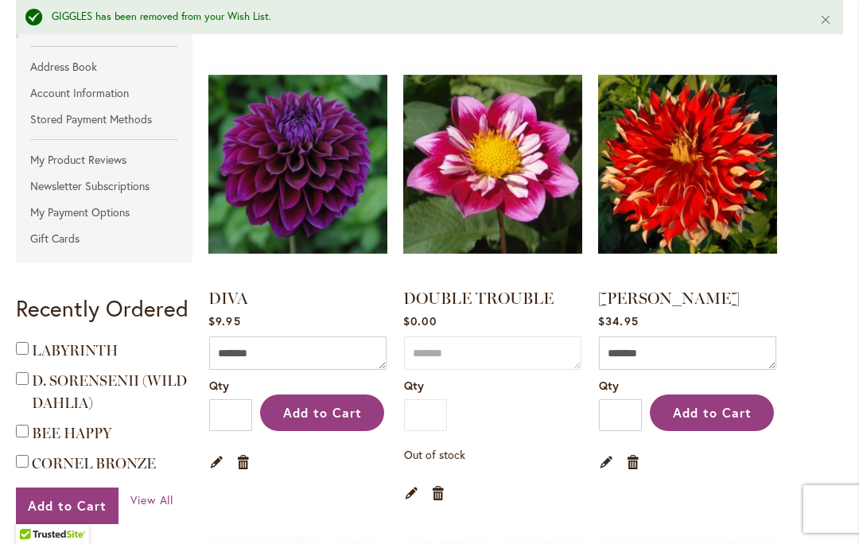
scroll to position [347, 0]
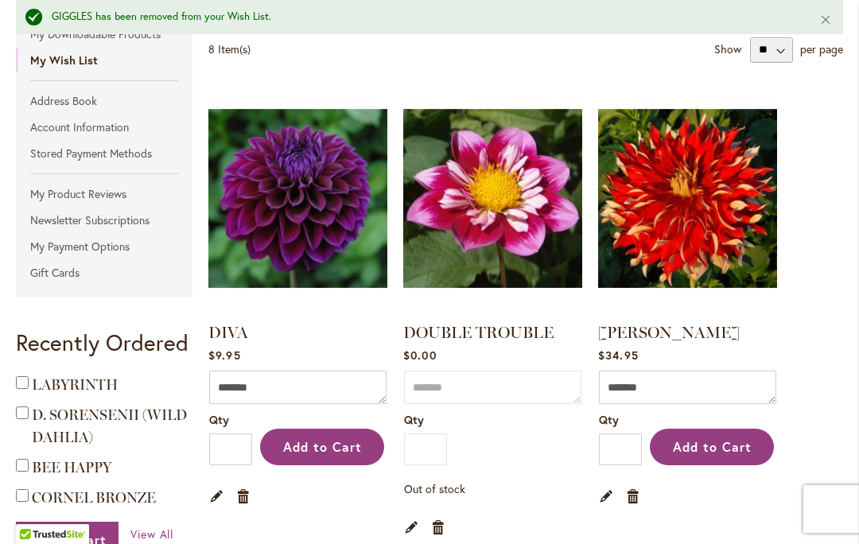
click at [246, 495] on link "Remove item" at bounding box center [243, 495] width 15 height 17
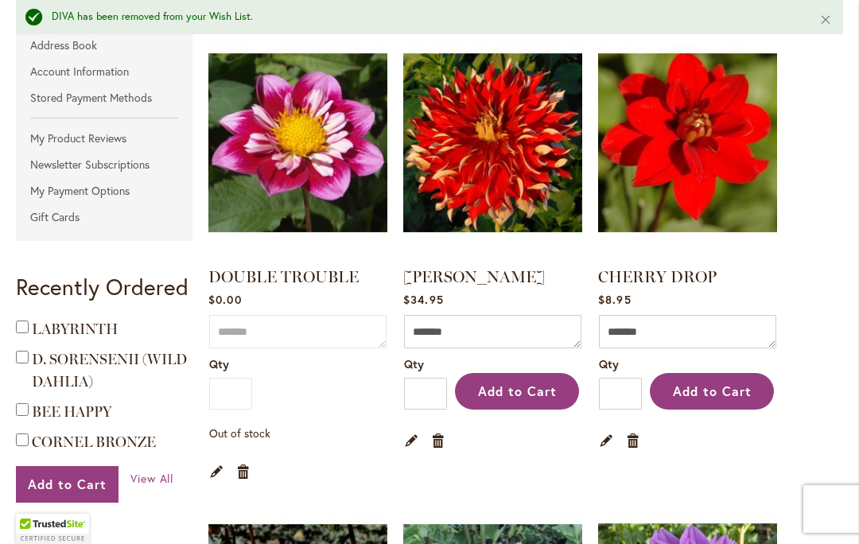
scroll to position [404, 0]
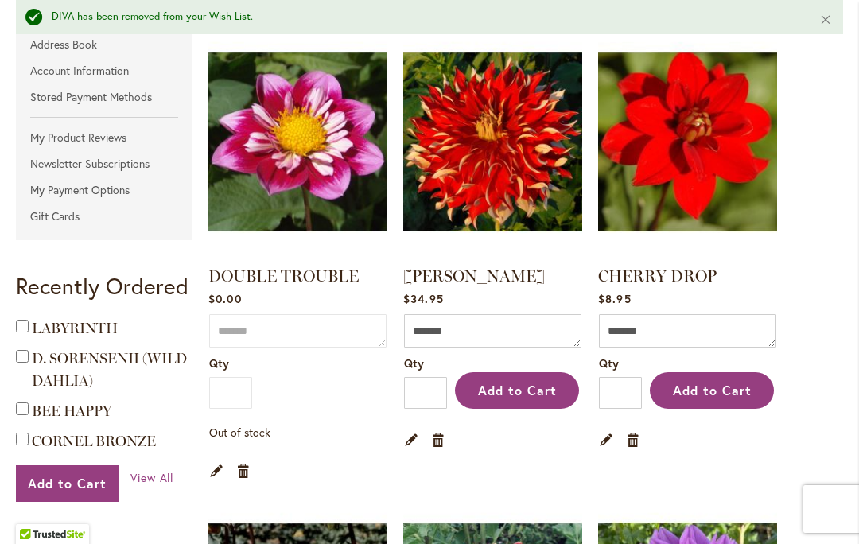
click at [631, 437] on link "Remove item" at bounding box center [633, 438] width 15 height 17
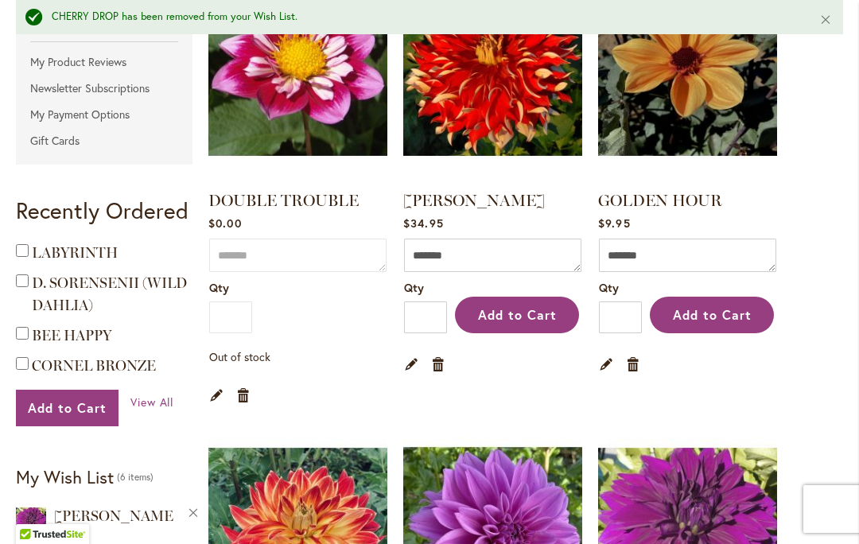
scroll to position [494, 0]
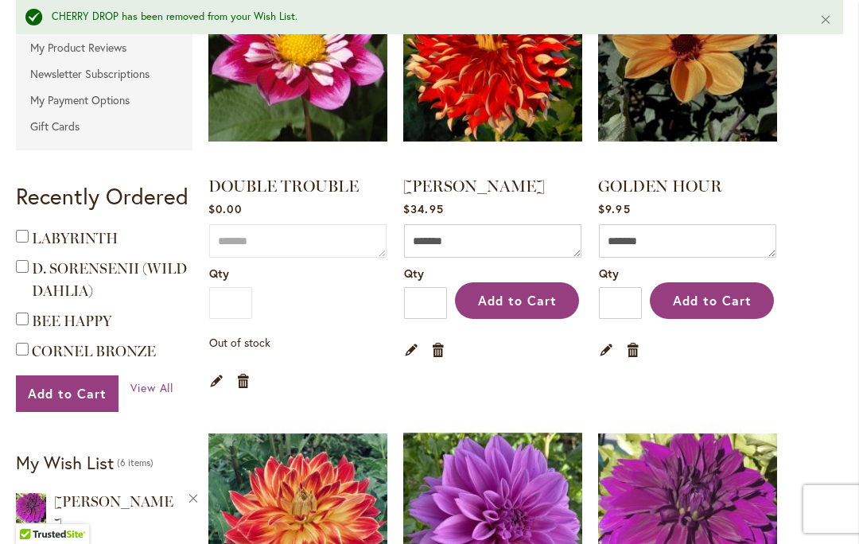
click at [240, 382] on link "Remove item" at bounding box center [243, 379] width 15 height 17
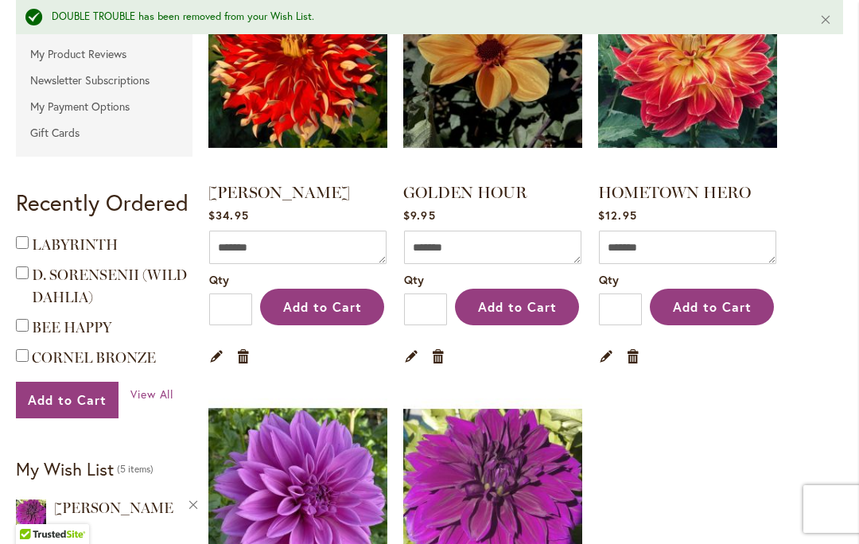
scroll to position [507, 0]
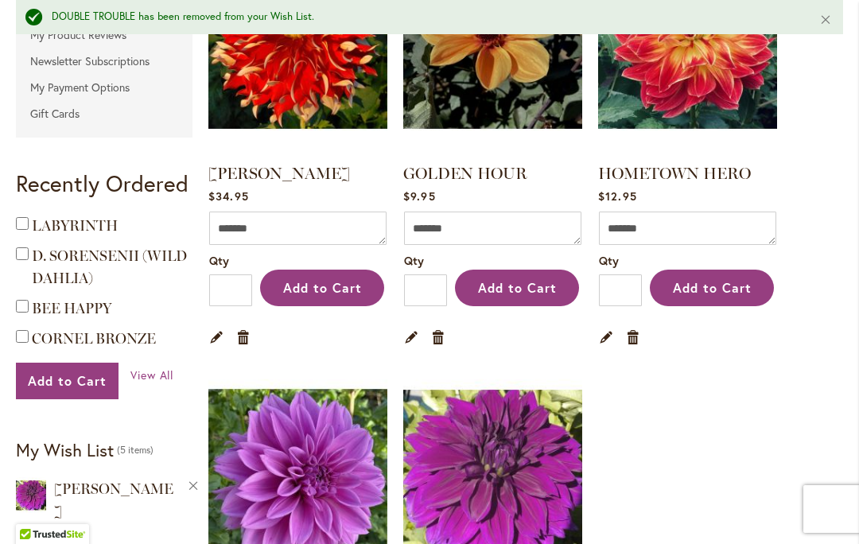
click at [440, 340] on link "Remove item" at bounding box center [438, 336] width 15 height 17
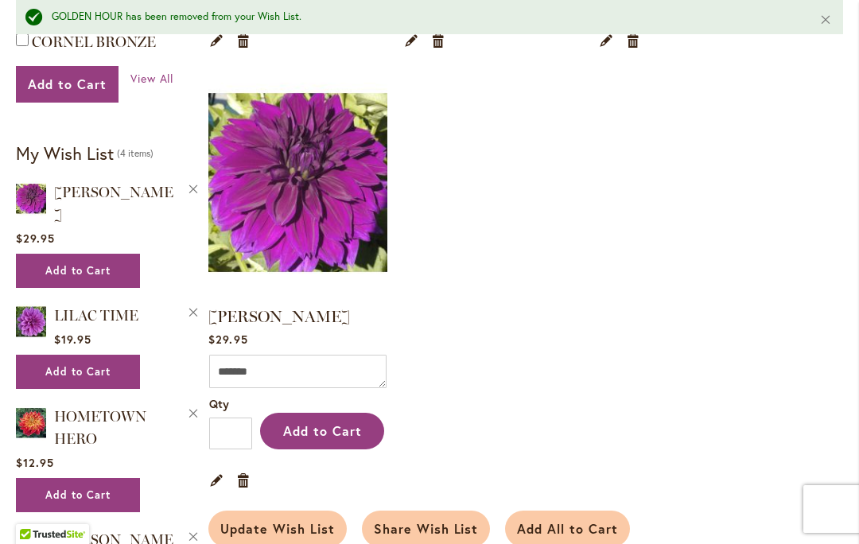
scroll to position [800, 0]
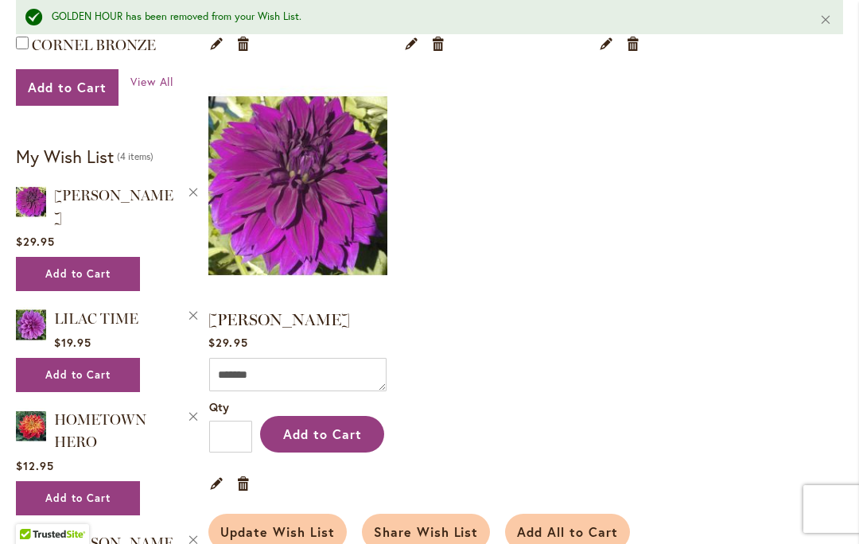
click at [317, 426] on span "Add to Cart" at bounding box center [322, 433] width 79 height 17
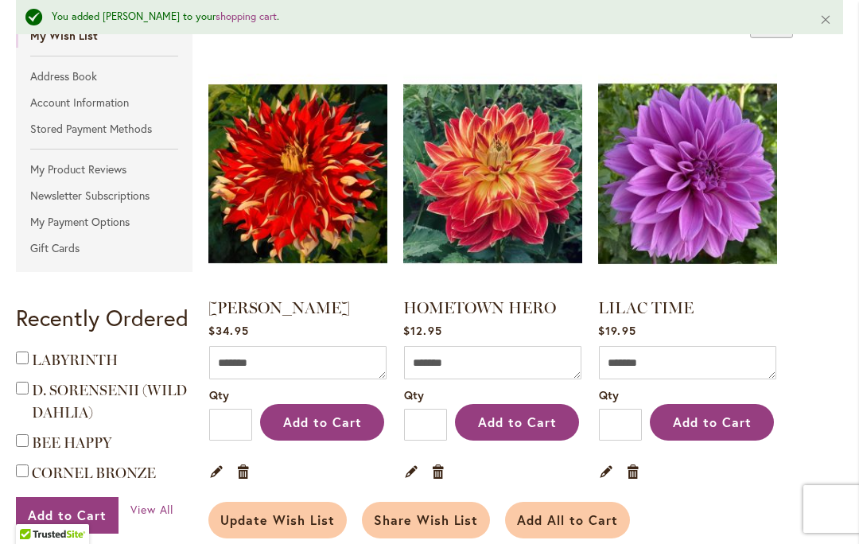
scroll to position [373, 0]
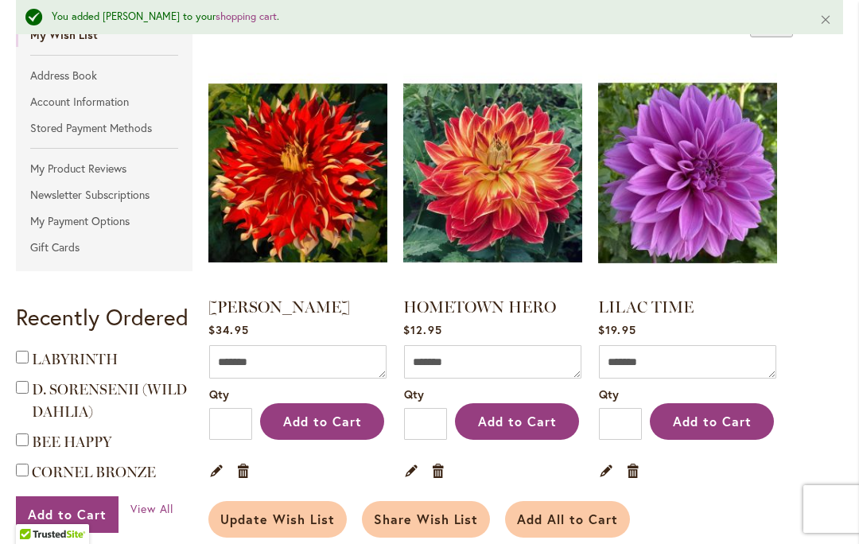
click at [507, 414] on span "Add to Cart" at bounding box center [517, 421] width 79 height 17
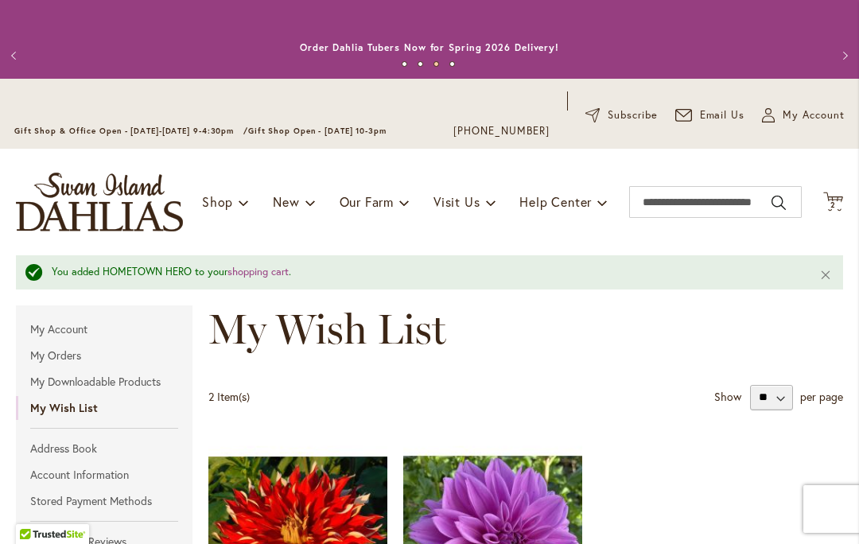
click at [832, 197] on icon at bounding box center [833, 201] width 20 height 19
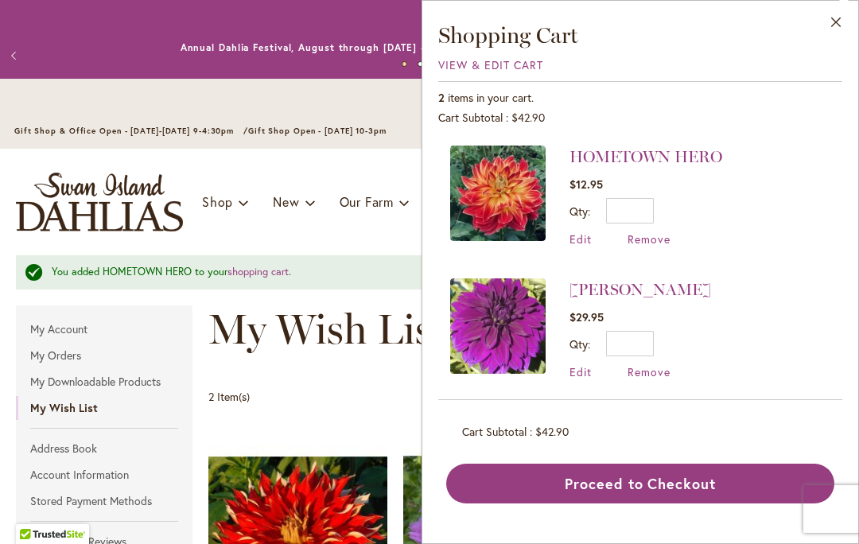
click at [644, 493] on button "Proceed to Checkout" at bounding box center [640, 484] width 388 height 40
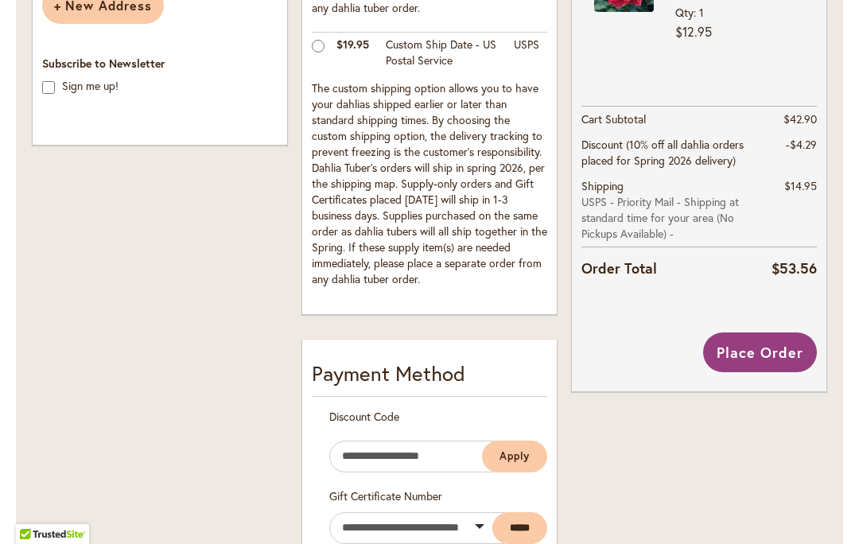
scroll to position [665, 0]
click at [754, 363] on span "Place Order" at bounding box center [759, 353] width 87 height 19
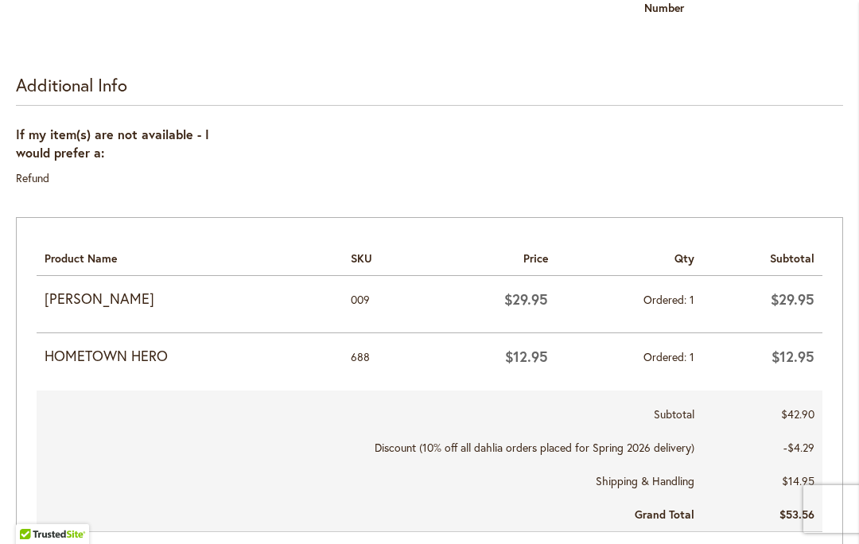
scroll to position [654, 0]
